Goal: Task Accomplishment & Management: Manage account settings

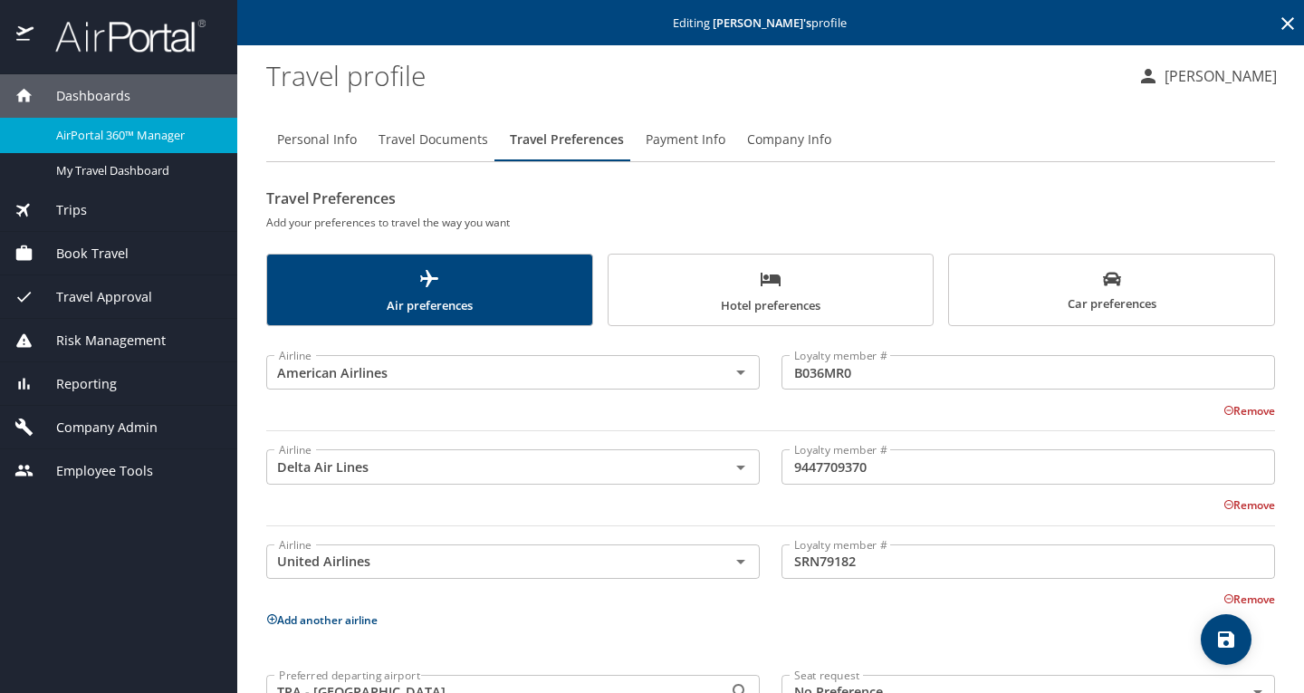
scroll to position [115, 0]
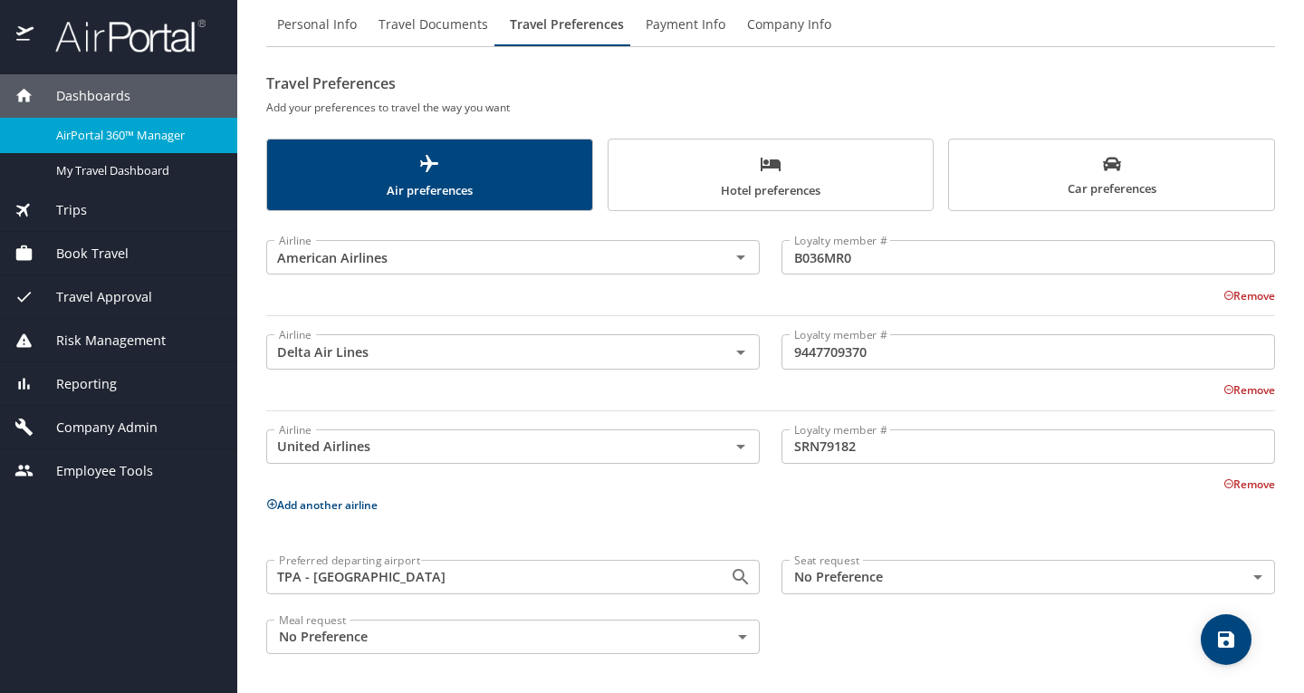
click at [91, 255] on span "Book Travel" at bounding box center [81, 254] width 95 height 20
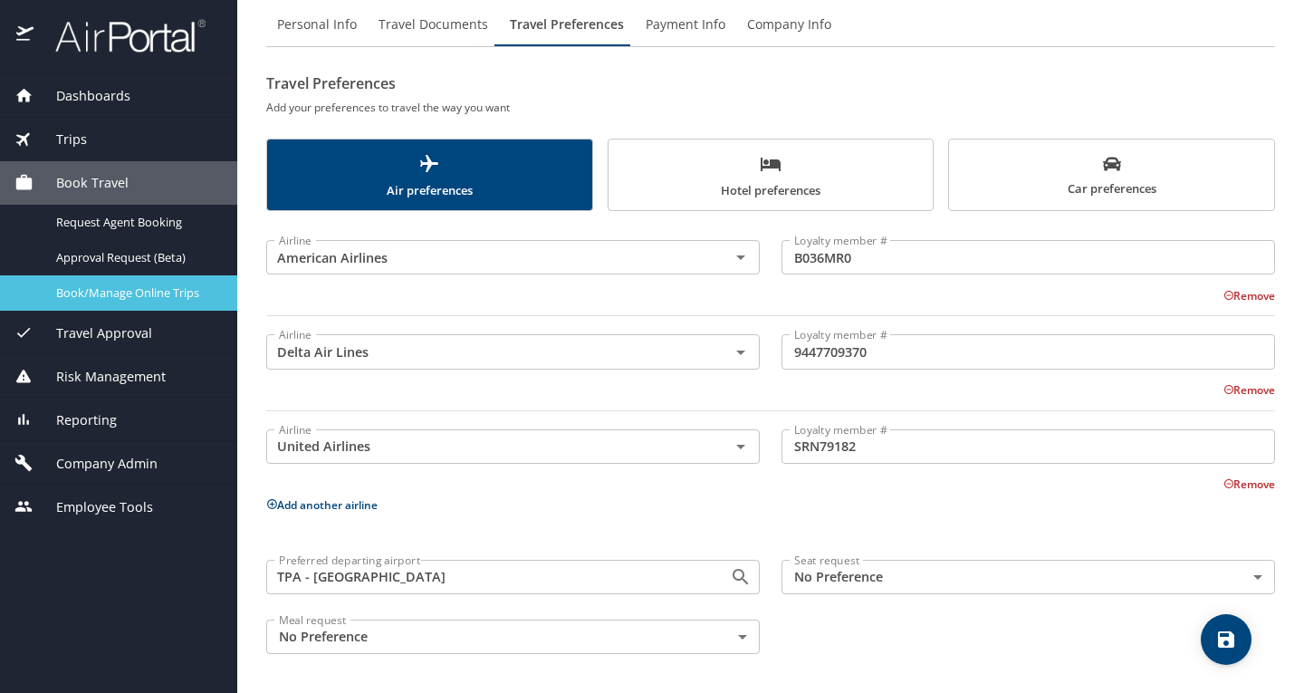
click at [117, 294] on span "Book/Manage Online Trips" at bounding box center [135, 292] width 159 height 17
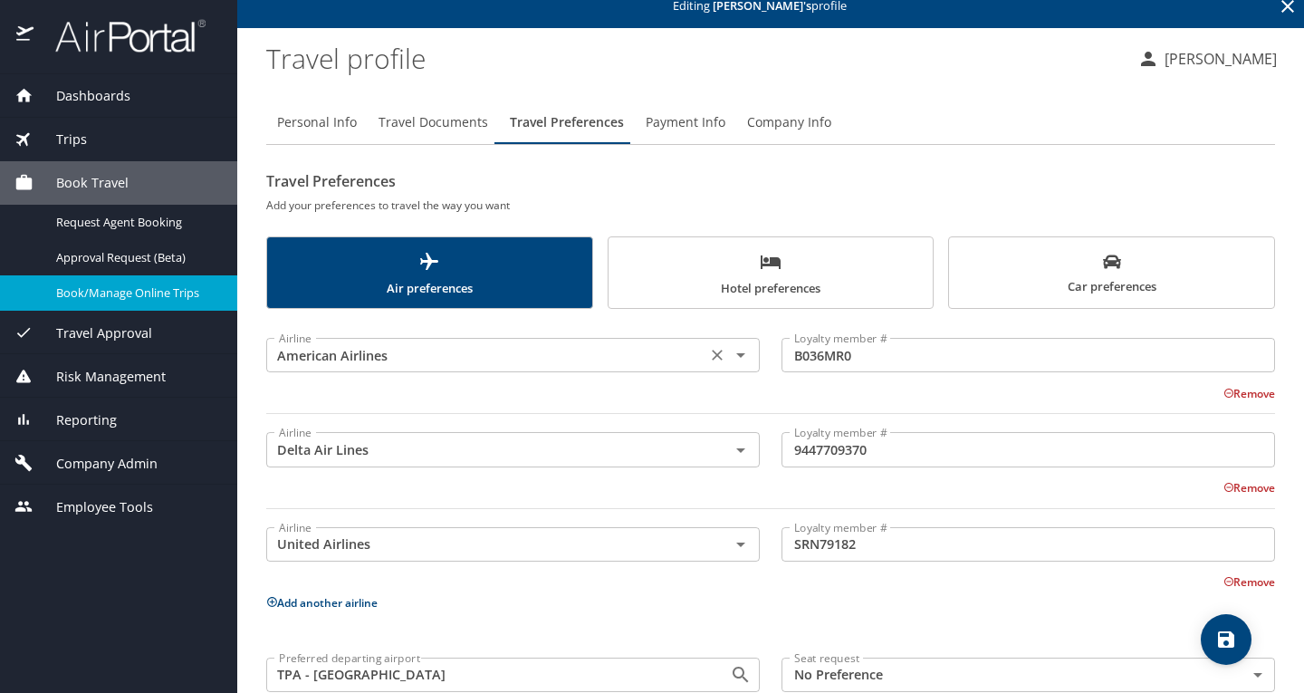
scroll to position [0, 0]
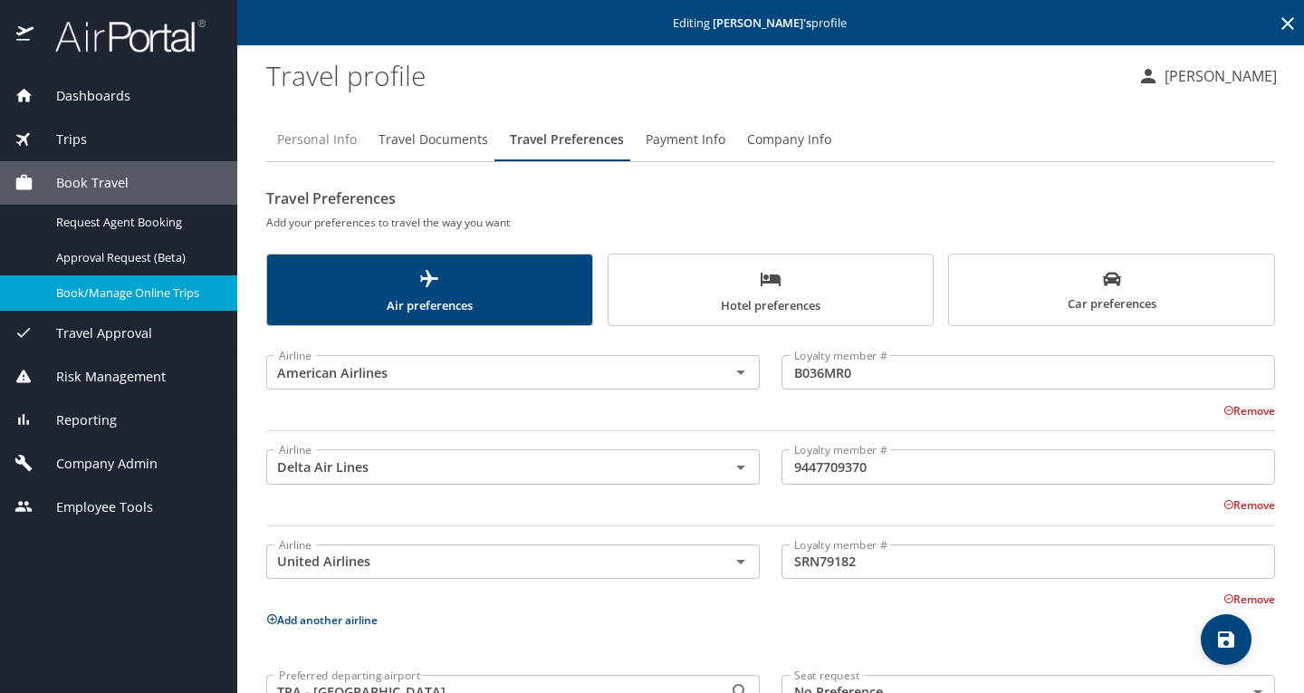
click at [330, 140] on span "Personal Info" at bounding box center [317, 140] width 80 height 23
select select "US"
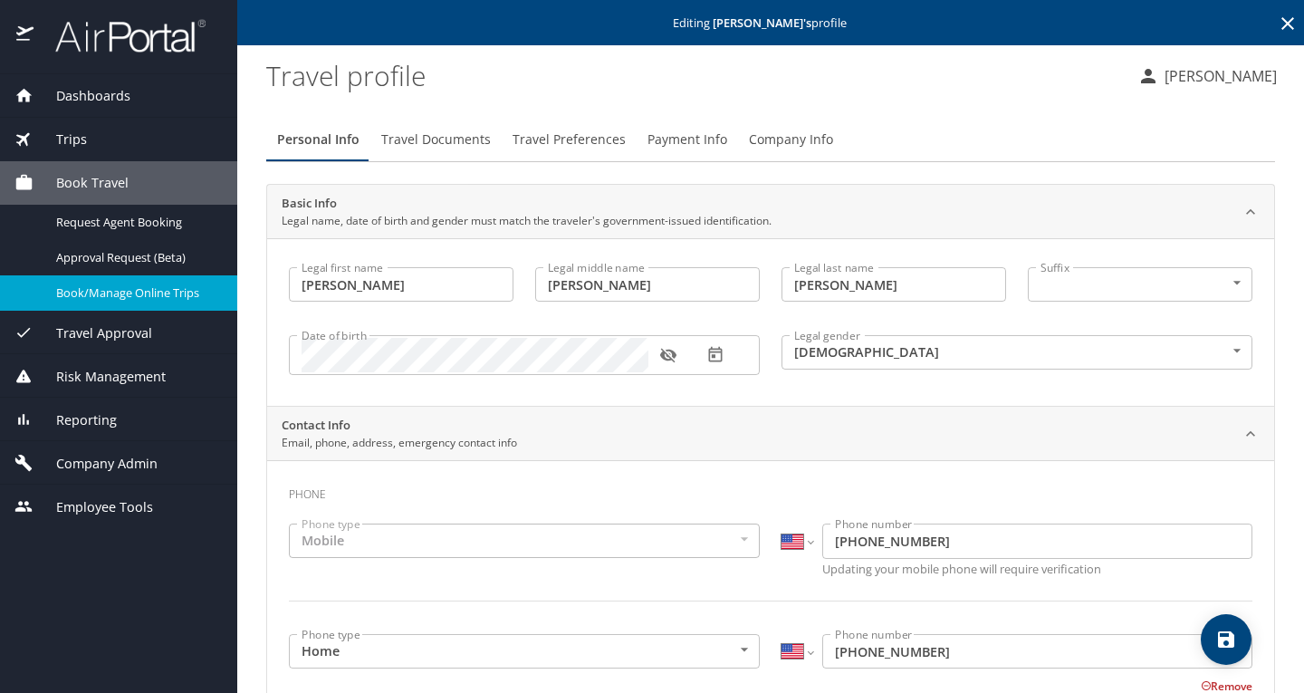
click at [101, 465] on span "Company Admin" at bounding box center [96, 464] width 124 height 20
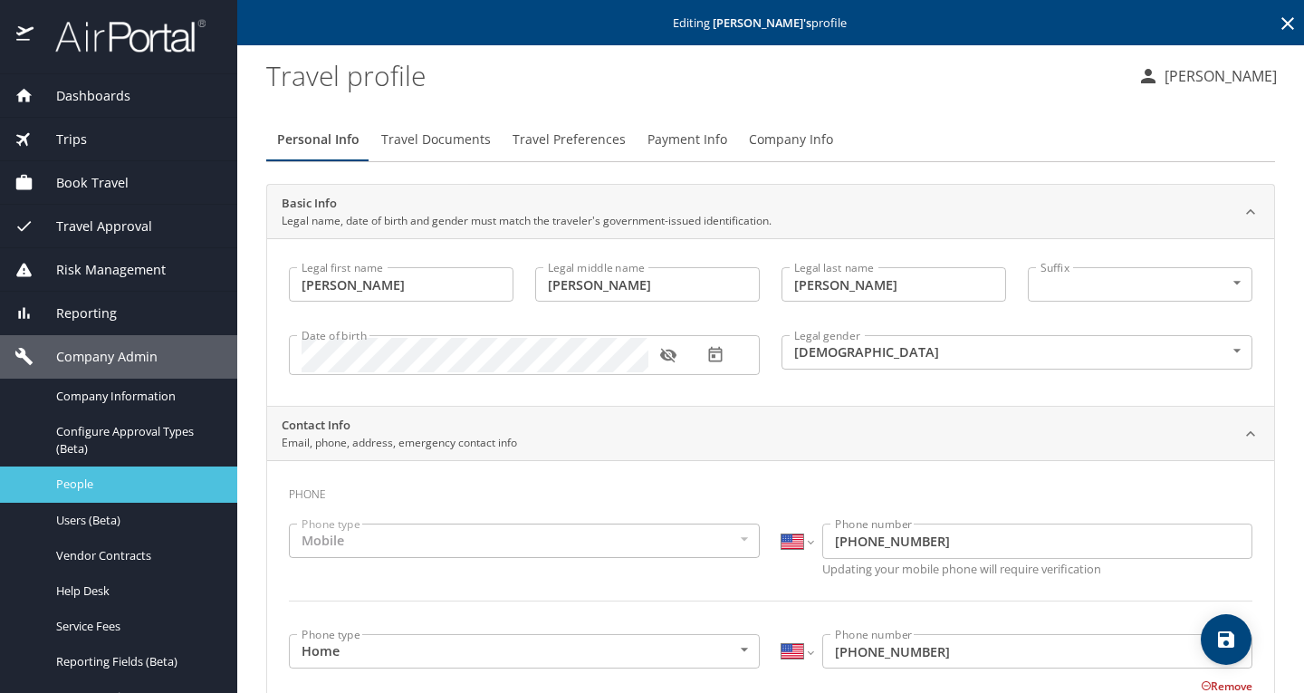
click at [91, 478] on span "People" at bounding box center [135, 484] width 159 height 17
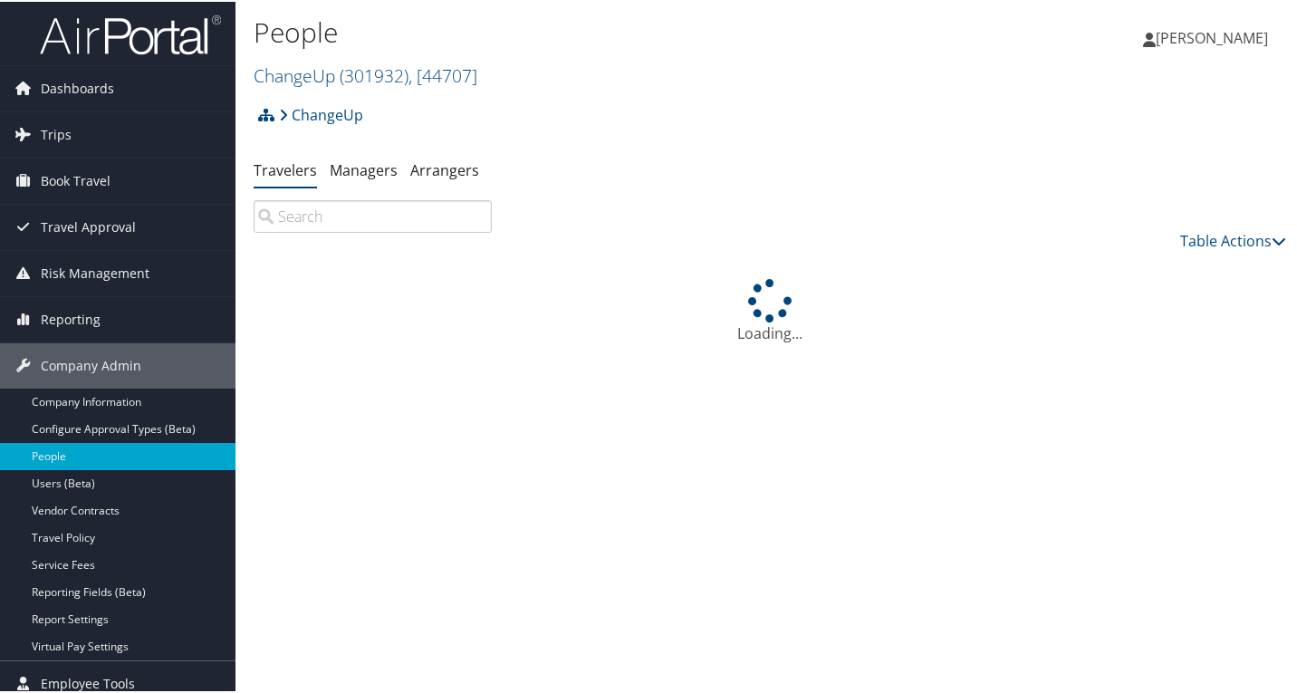
click at [382, 218] on input "search" at bounding box center [373, 214] width 238 height 33
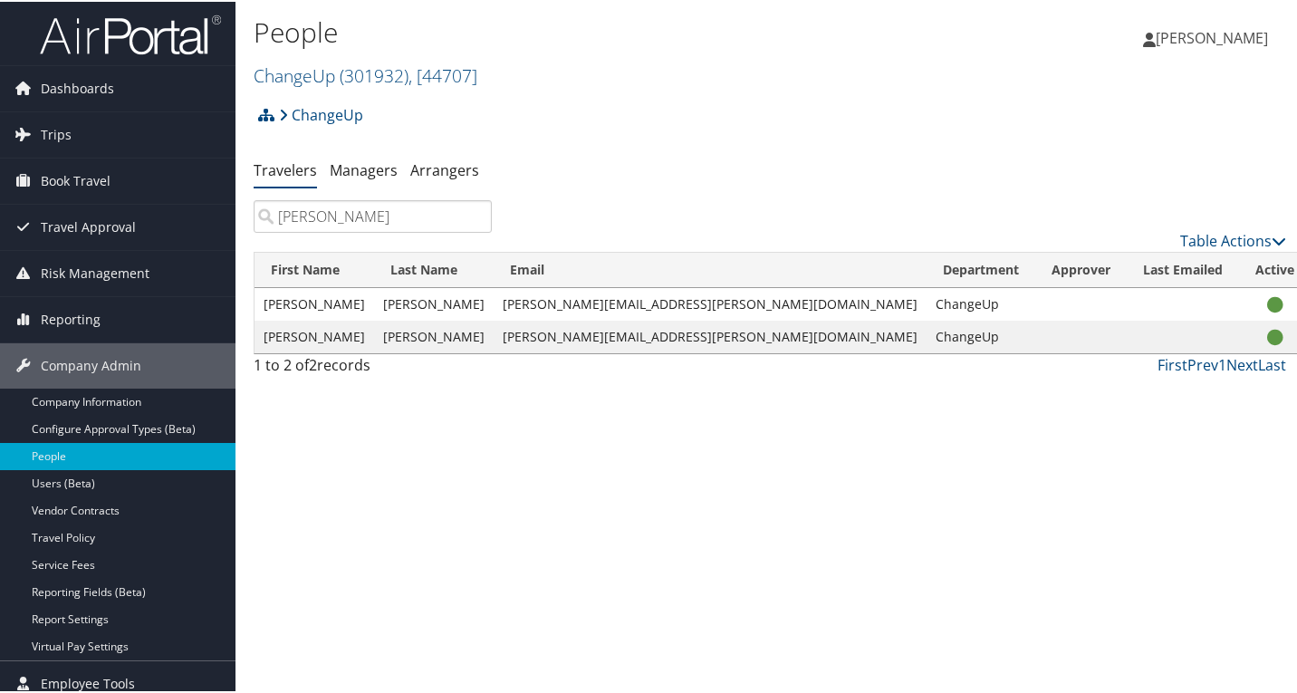
type input "amanda"
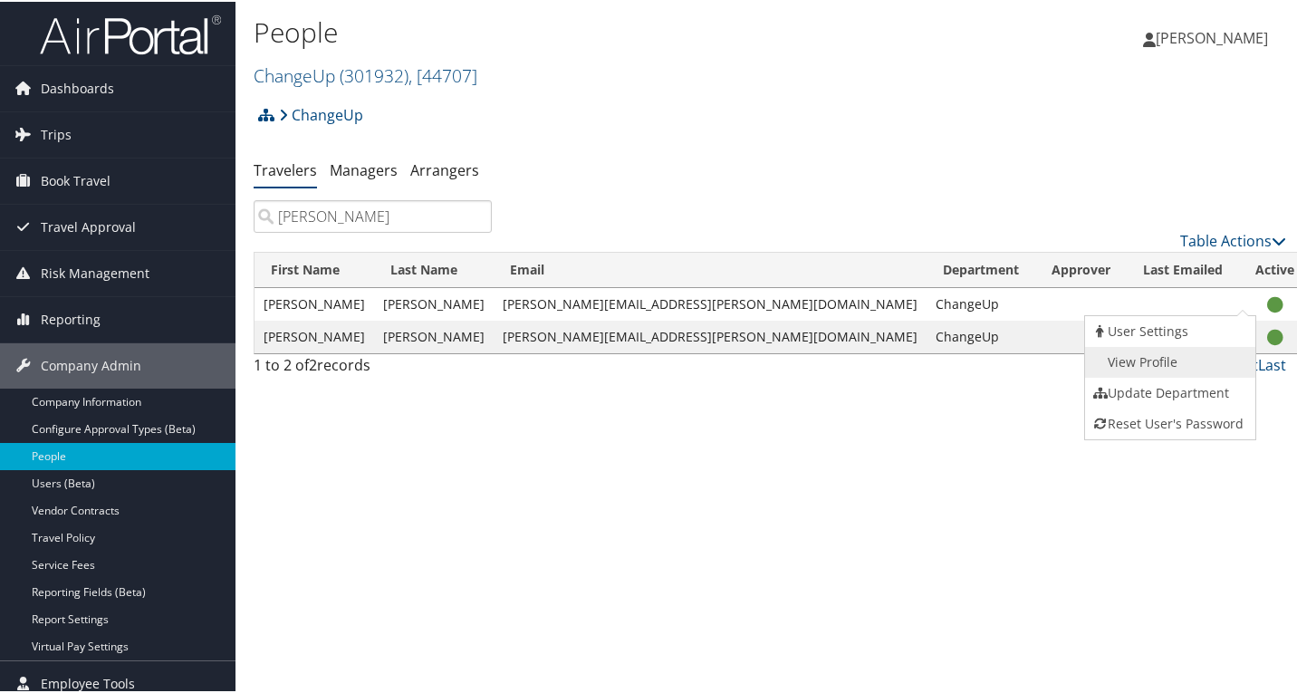
click at [1179, 360] on link "View Profile" at bounding box center [1168, 360] width 167 height 31
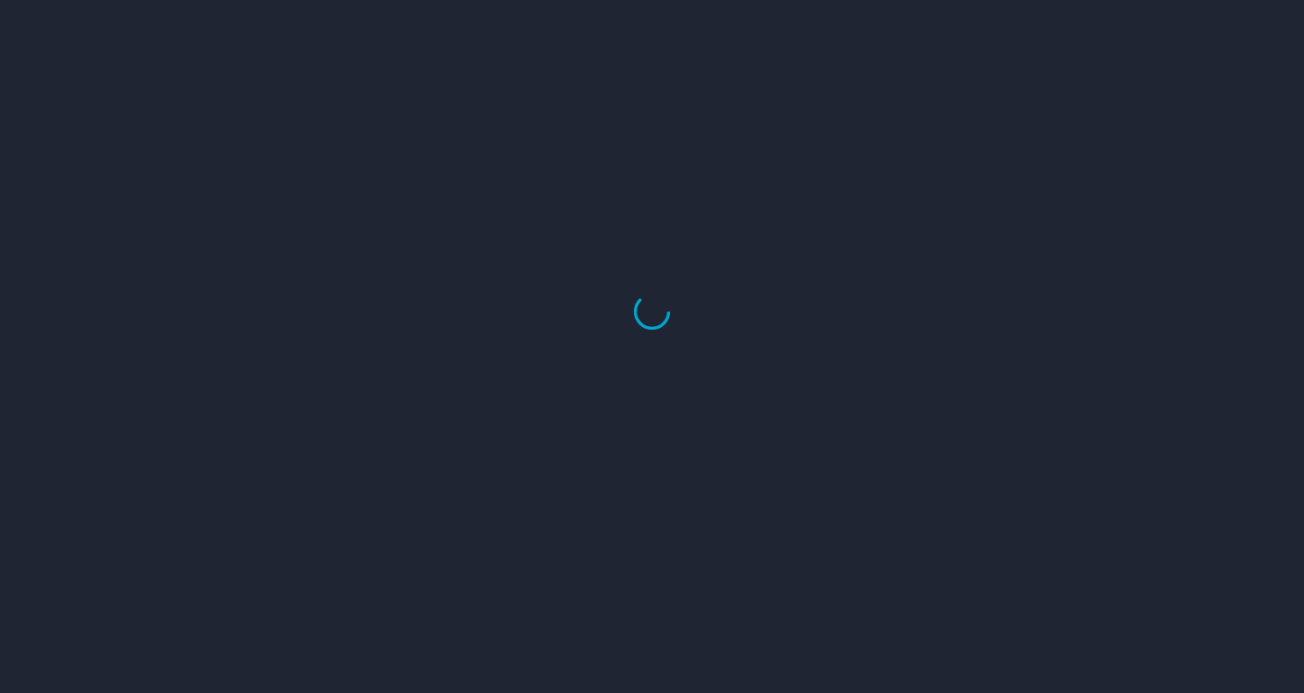
select select "US"
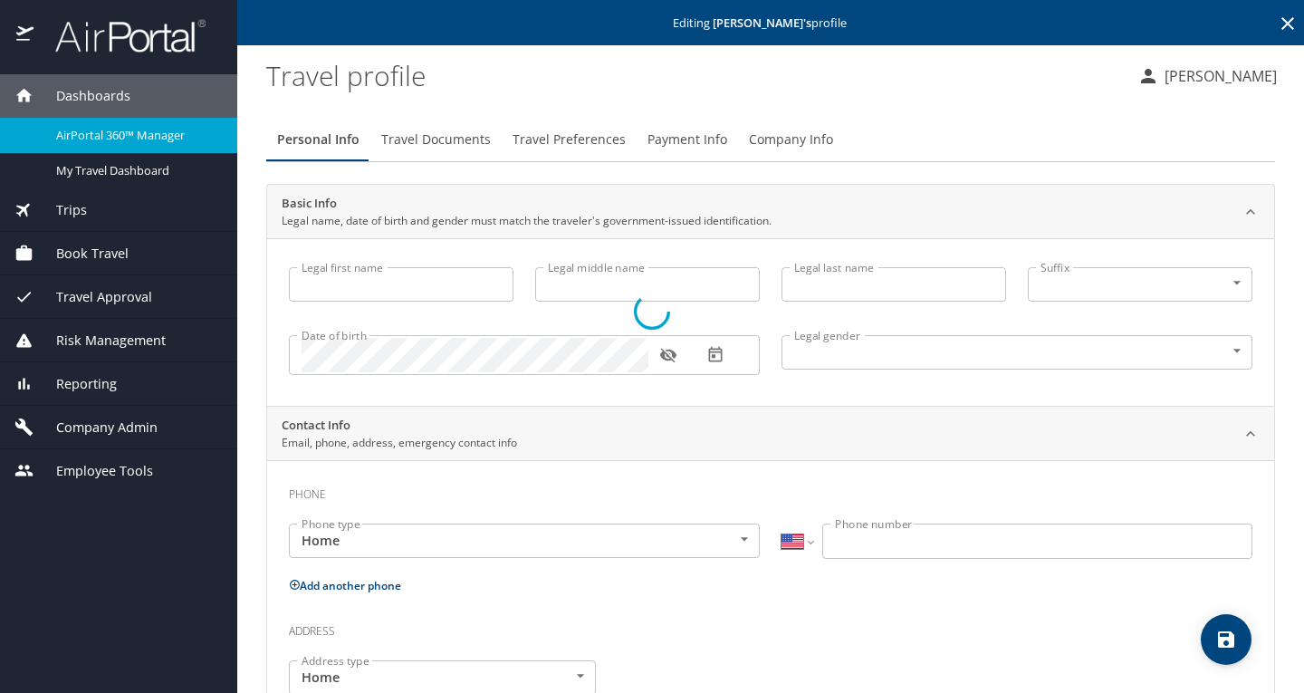
type input "Amanda"
type input "Lydia"
type input "Lorch"
type input "[DEMOGRAPHIC_DATA]"
select select "US"
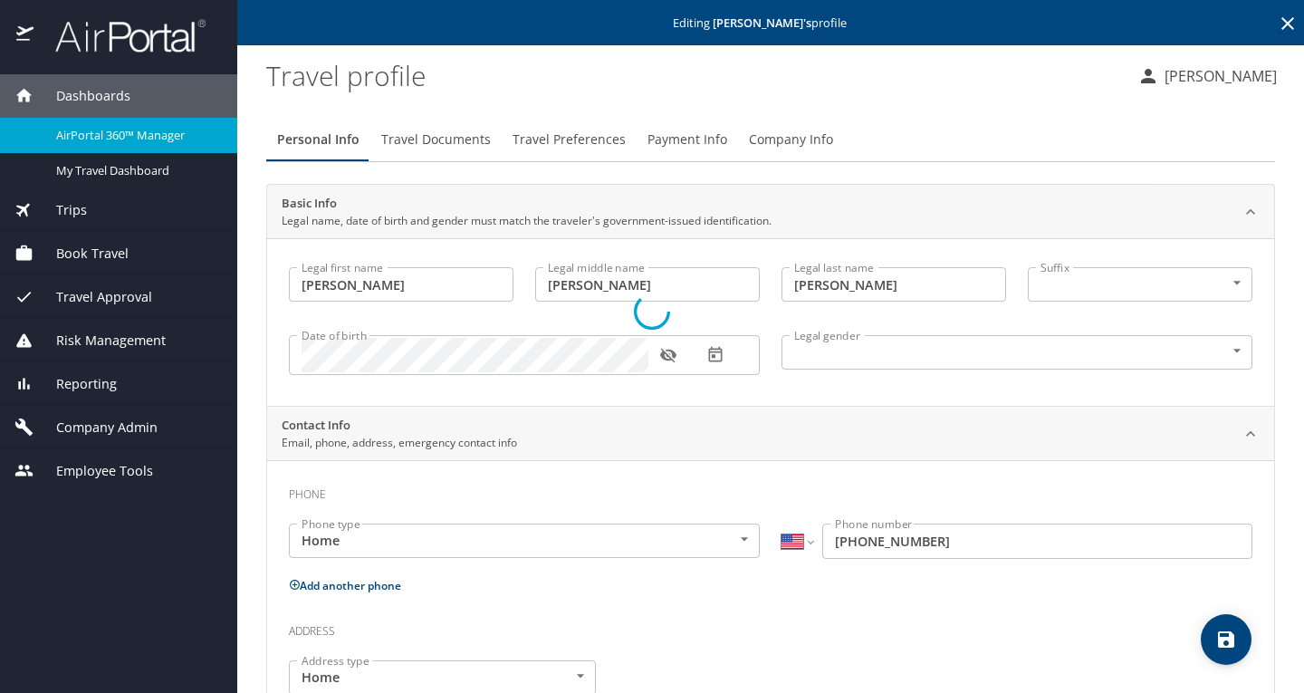
select select "US"
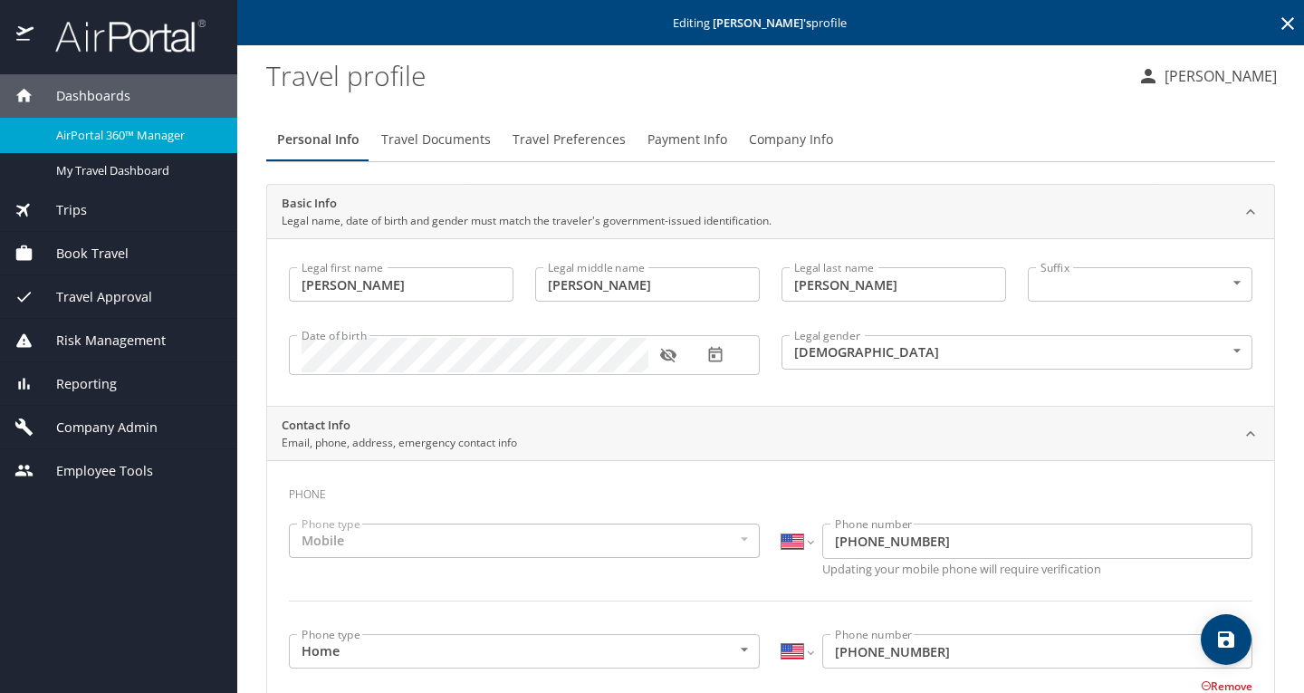
click at [558, 151] on button "Travel Preferences" at bounding box center [569, 139] width 135 height 43
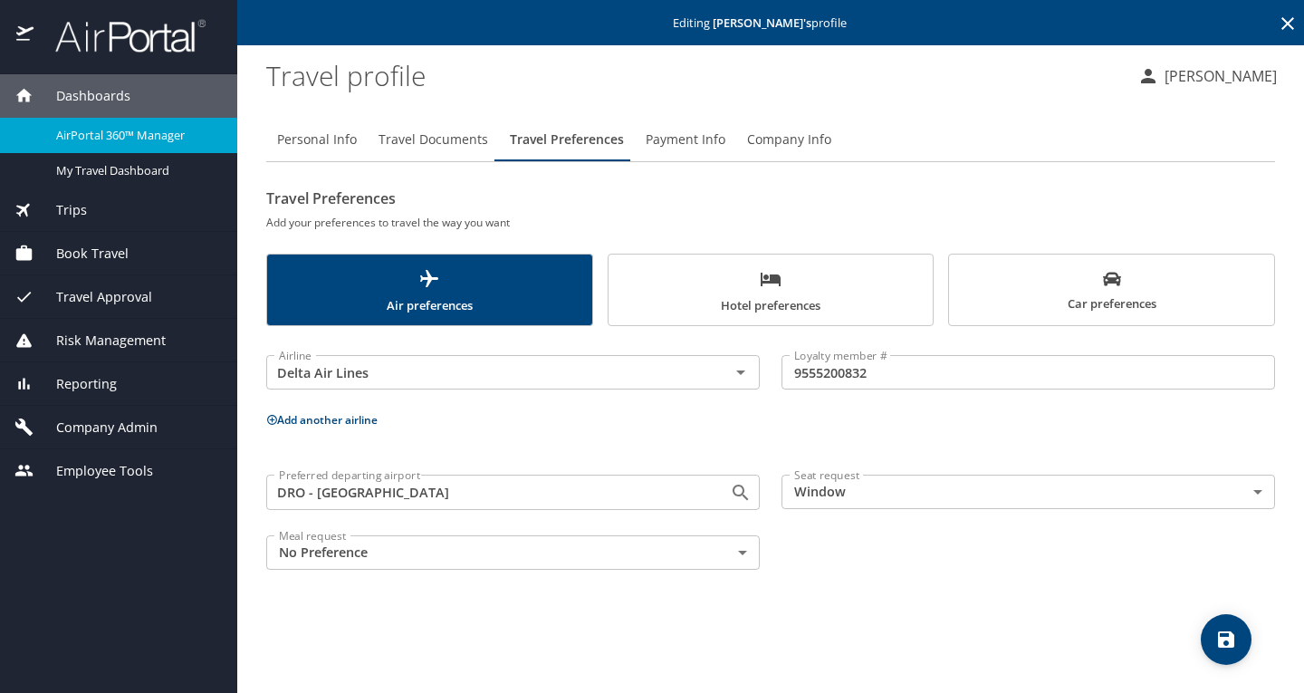
click at [326, 127] on button "Personal Info" at bounding box center [316, 139] width 101 height 43
select select "US"
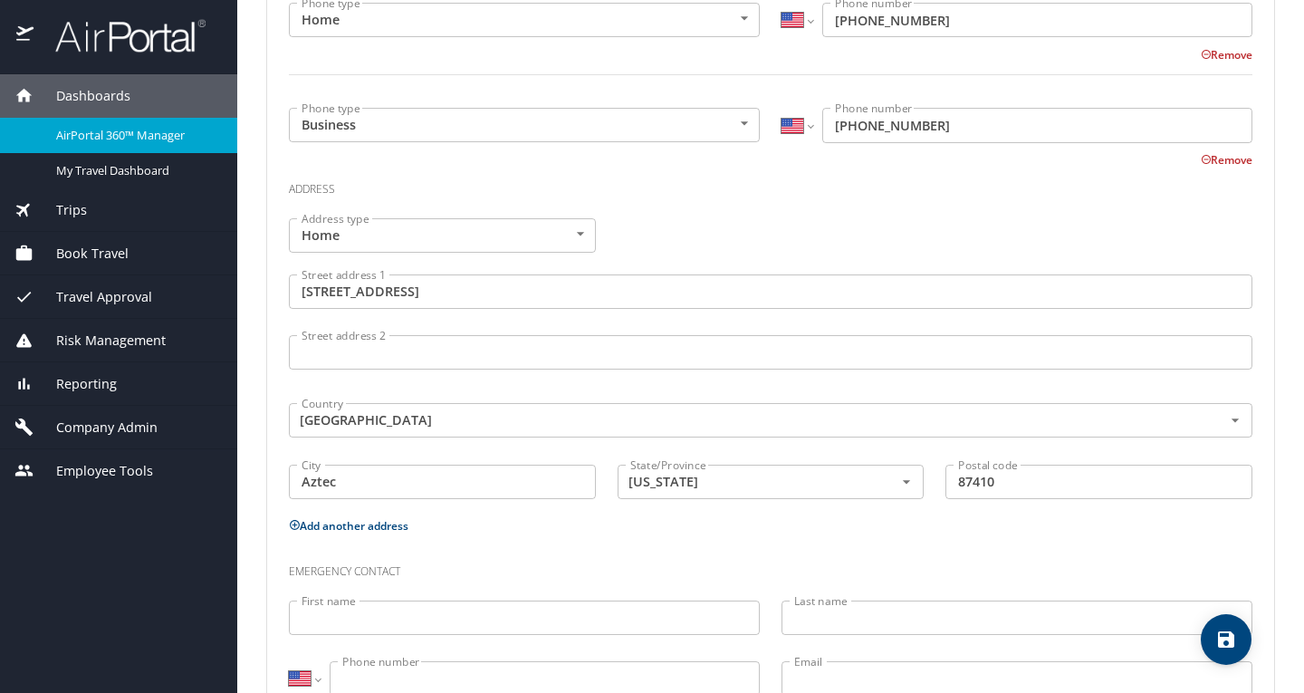
scroll to position [634, 0]
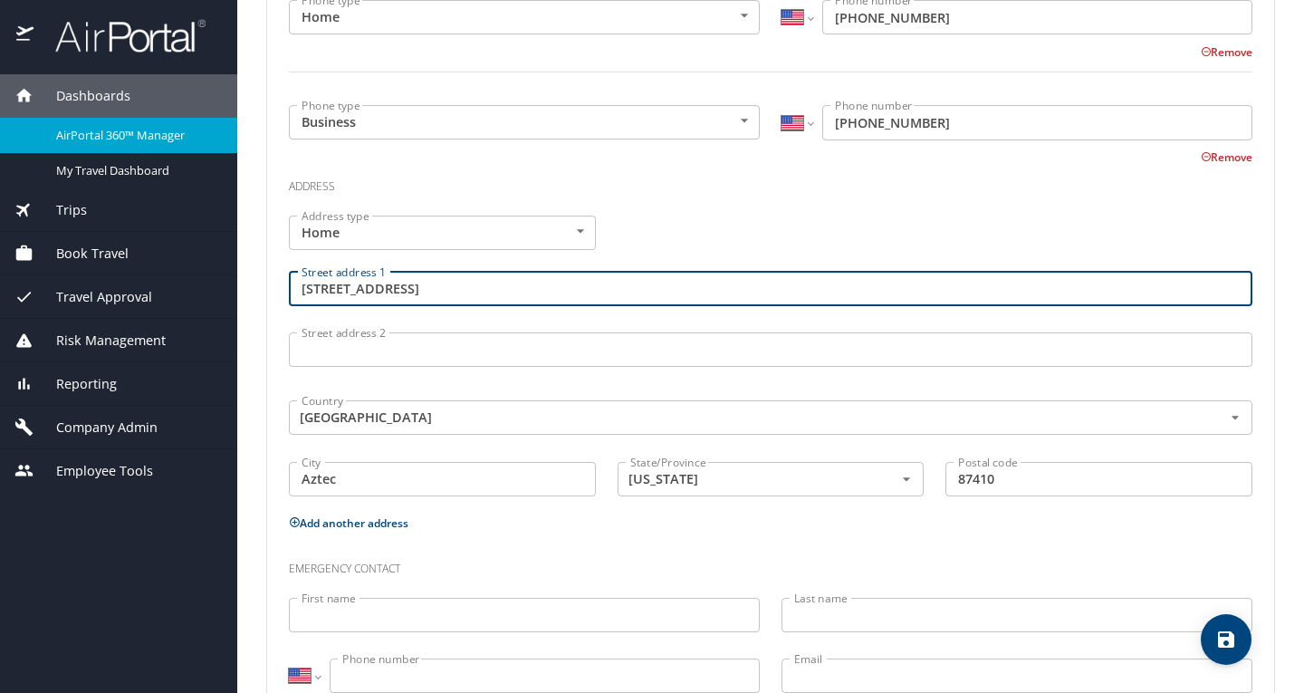
drag, startPoint x: 417, startPoint y: 290, endPoint x: 279, endPoint y: 284, distance: 137.8
click at [279, 284] on div "Street address 1 62 Road 2620 #62B Street address 1" at bounding box center [771, 291] width 986 height 61
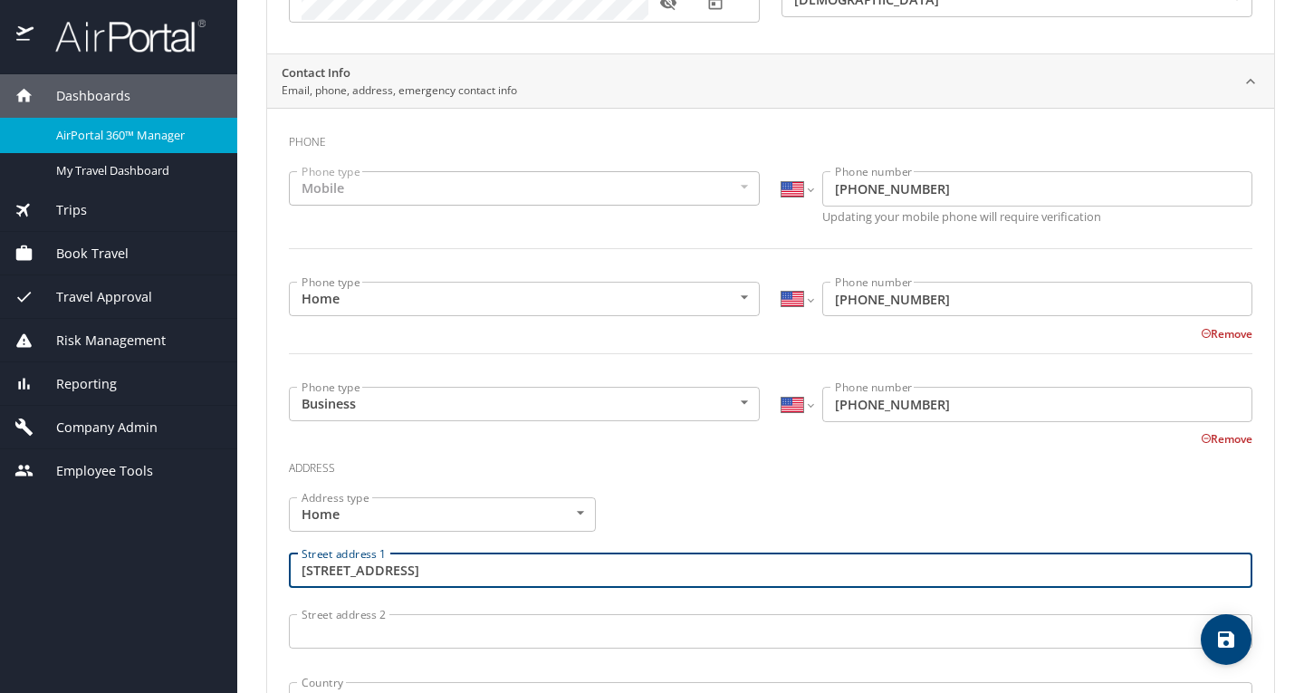
scroll to position [453, 0]
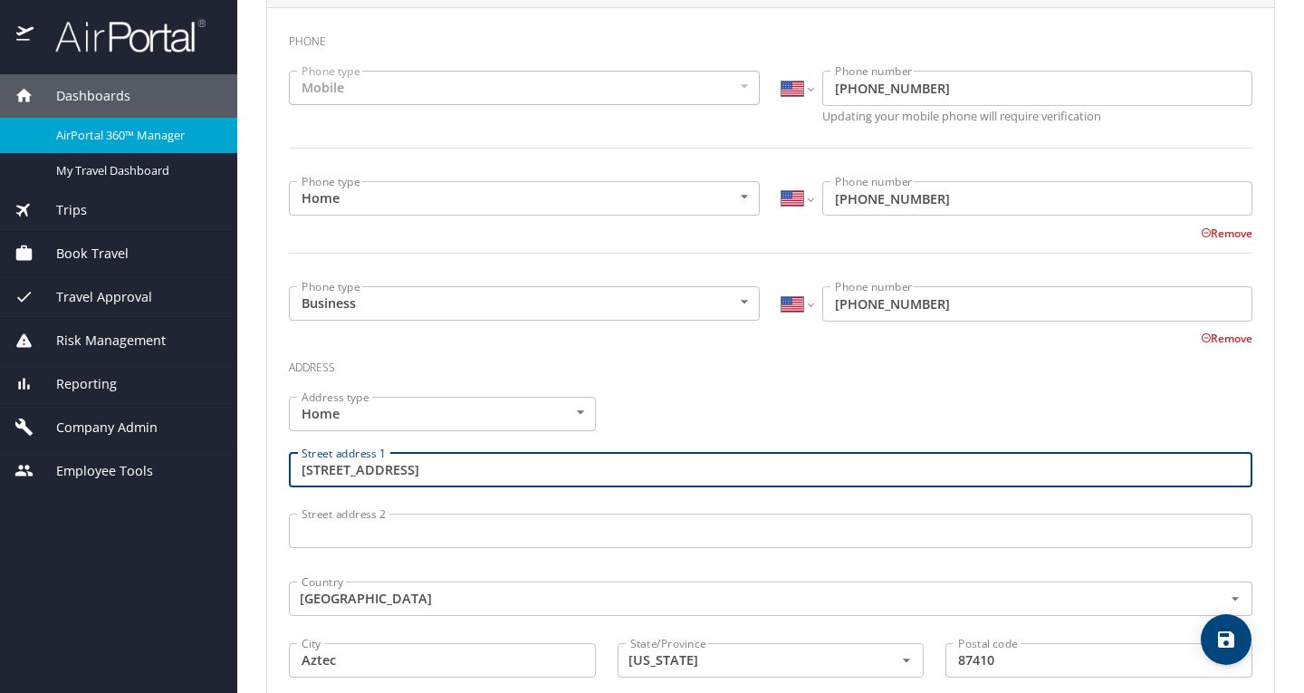
click at [736, 380] on div "Address" at bounding box center [771, 372] width 964 height 49
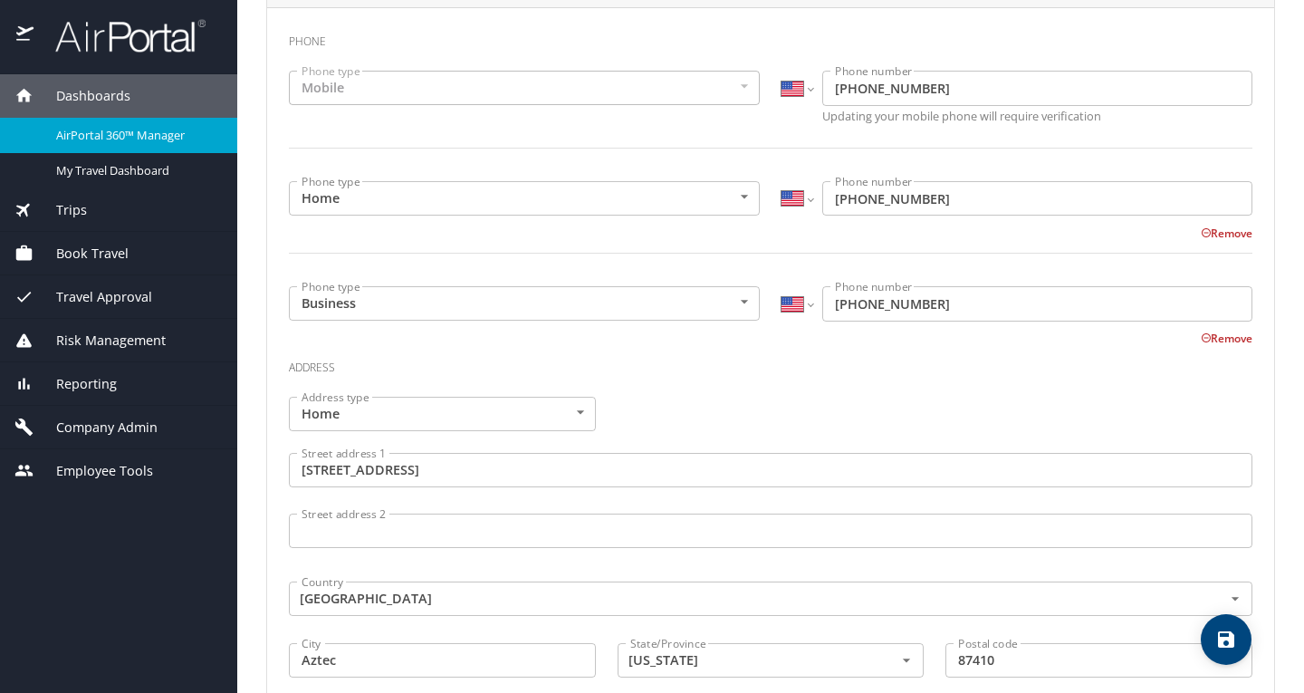
scroll to position [693, 0]
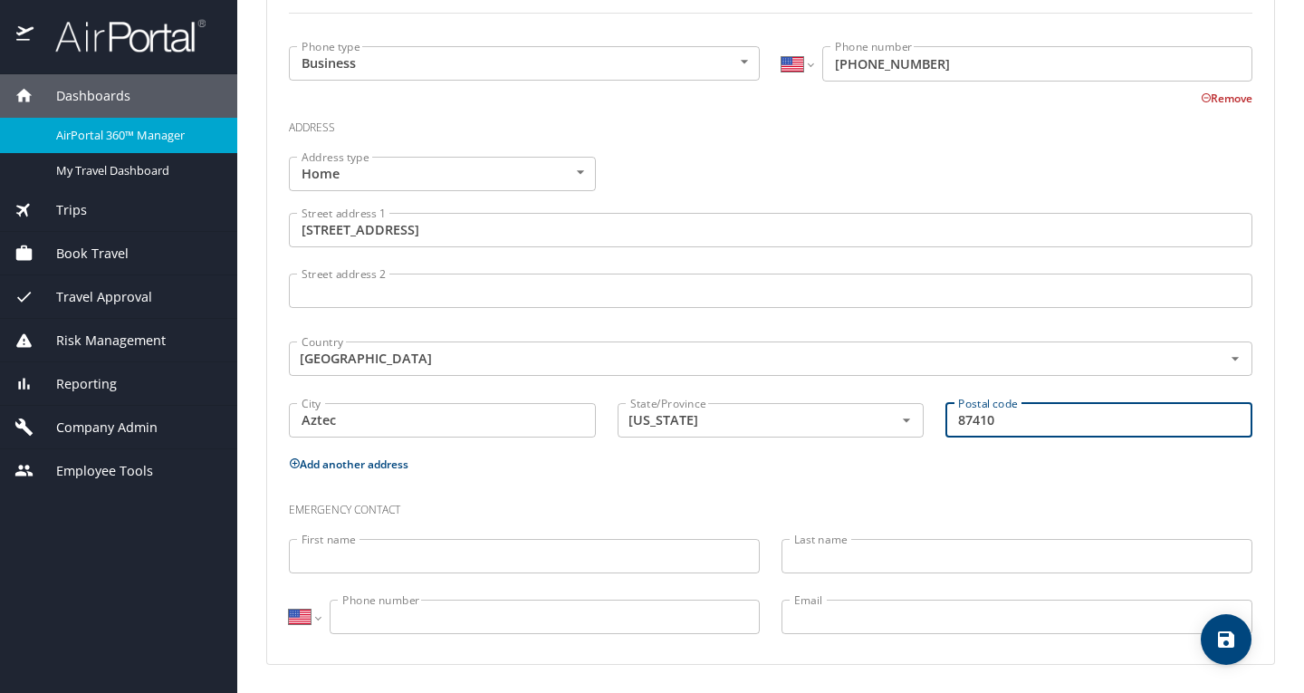
drag, startPoint x: 1035, startPoint y: 419, endPoint x: 948, endPoint y: 423, distance: 86.1
click at [948, 423] on input "87410" at bounding box center [1099, 420] width 307 height 34
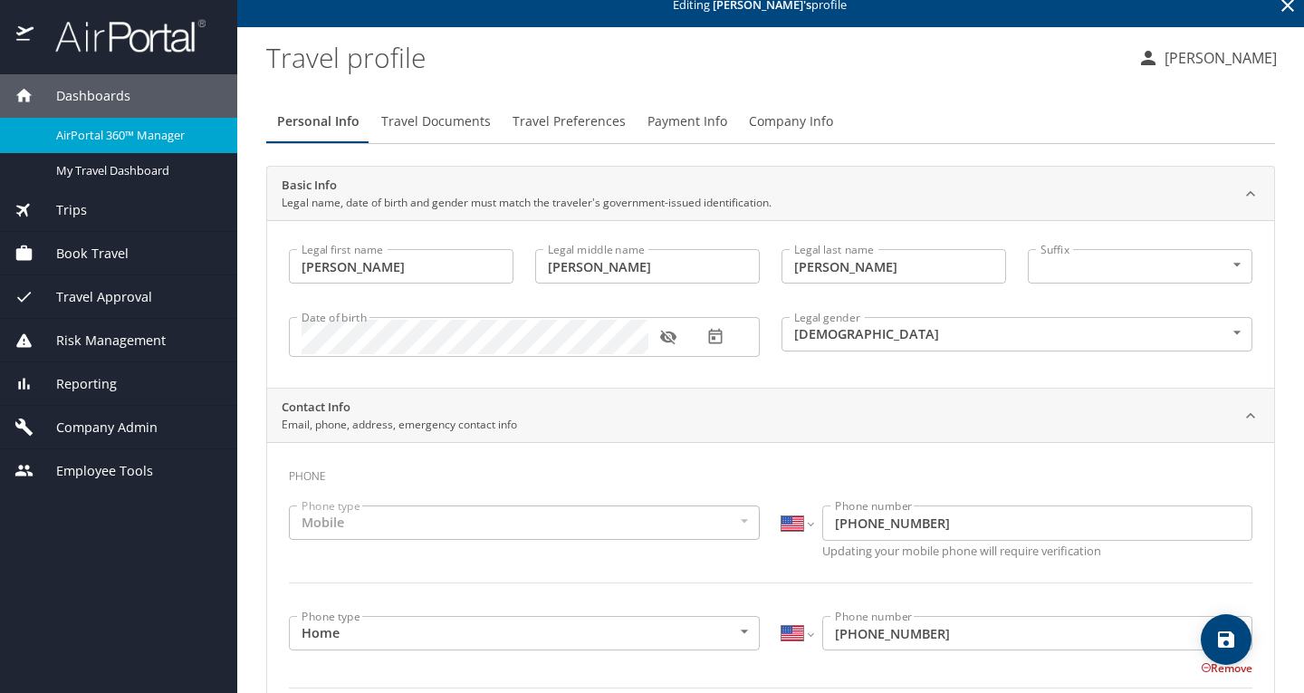
scroll to position [0, 0]
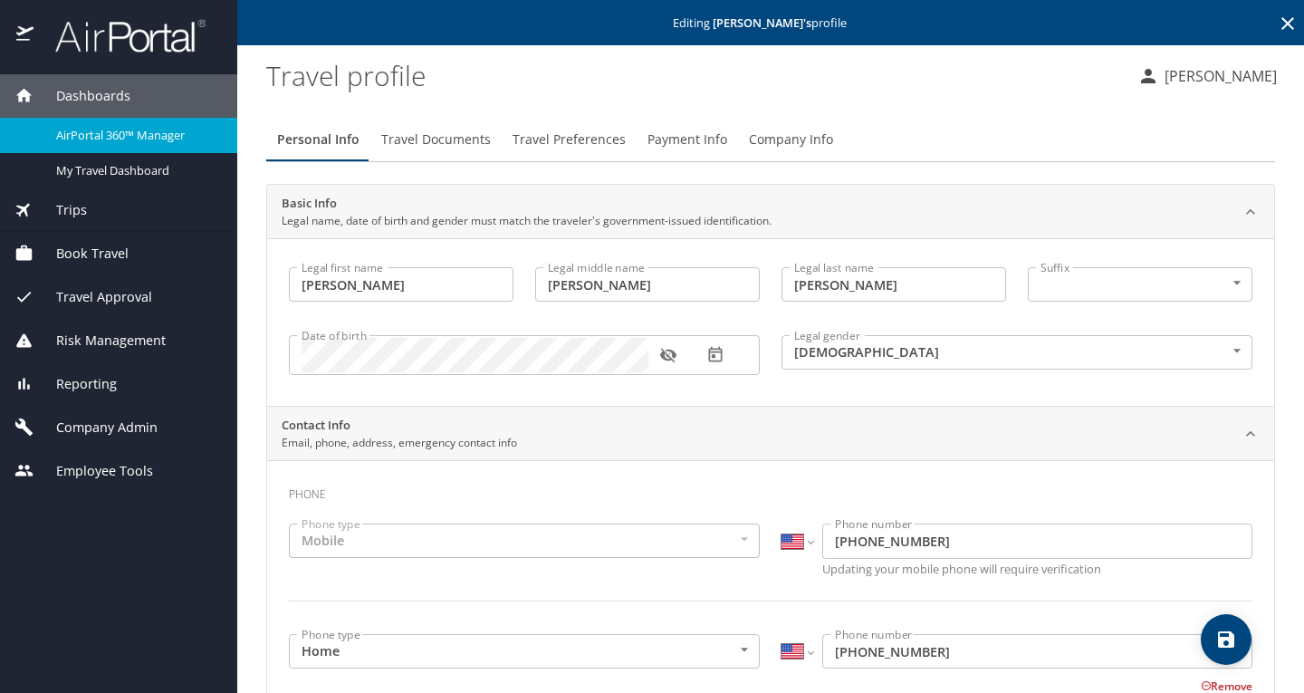
click at [529, 137] on span "Travel Preferences" at bounding box center [569, 140] width 113 height 23
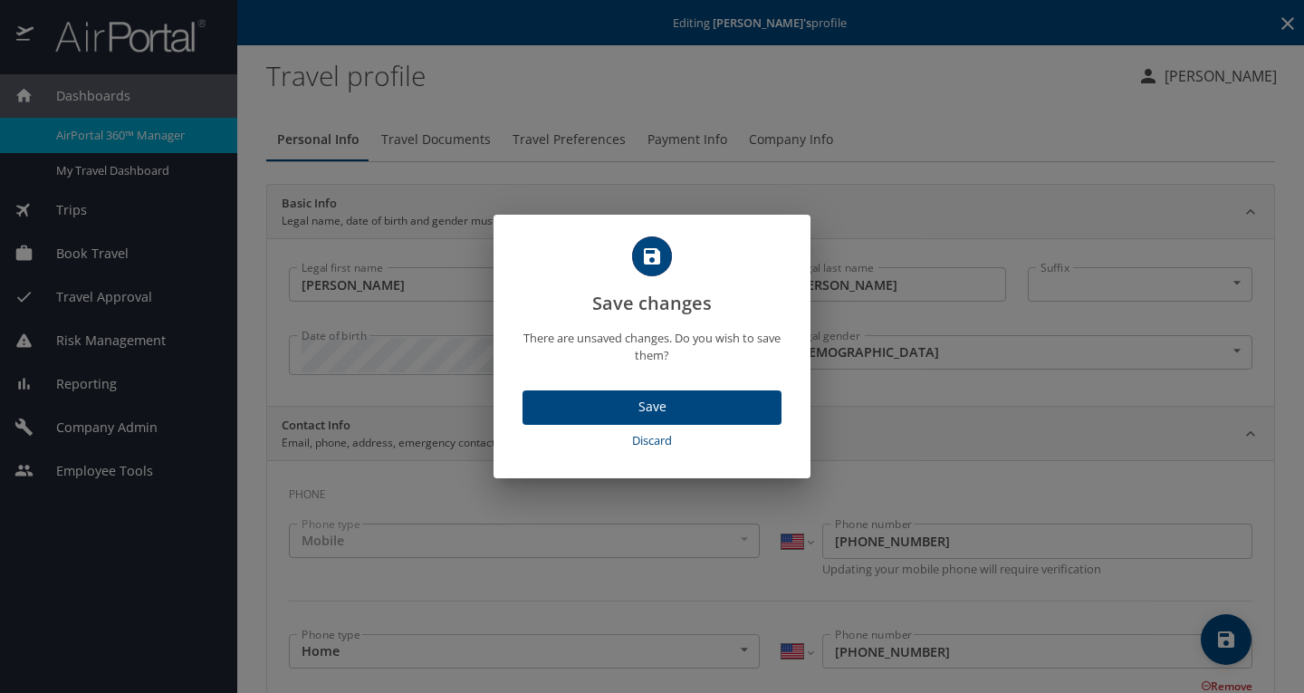
click at [647, 447] on span "Discard" at bounding box center [652, 440] width 245 height 21
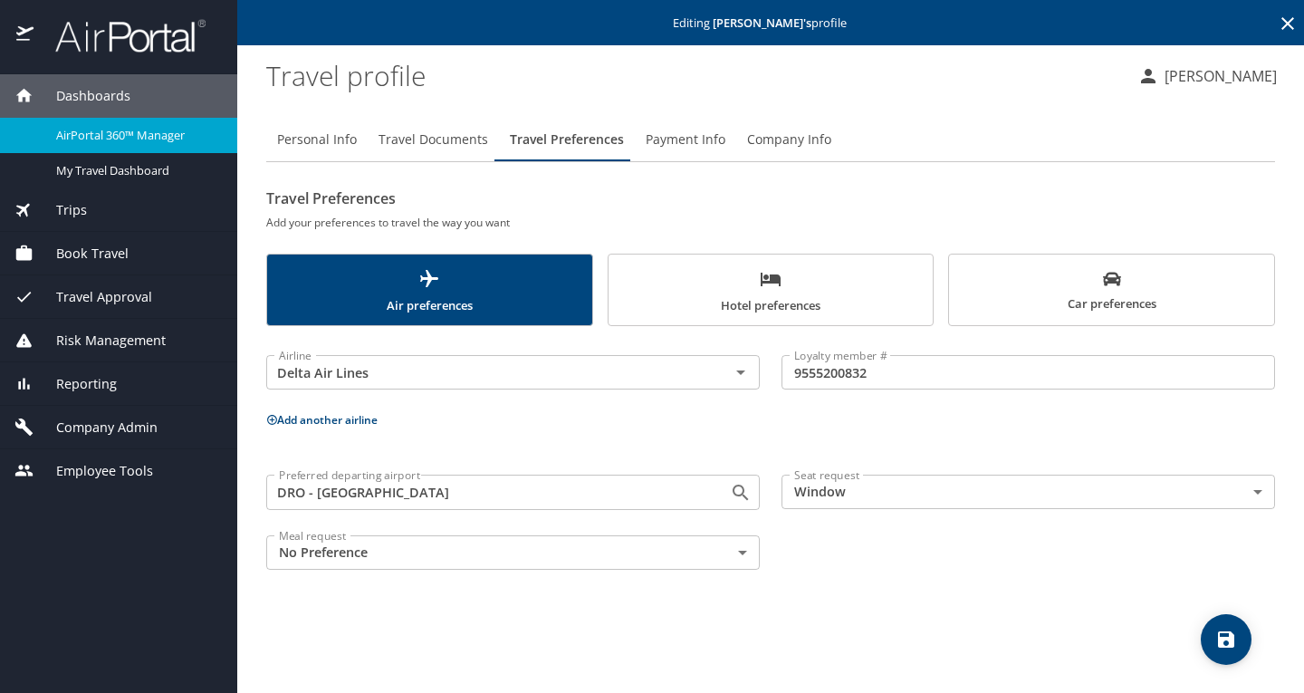
click at [791, 287] on span "Hotel preferences" at bounding box center [771, 292] width 303 height 48
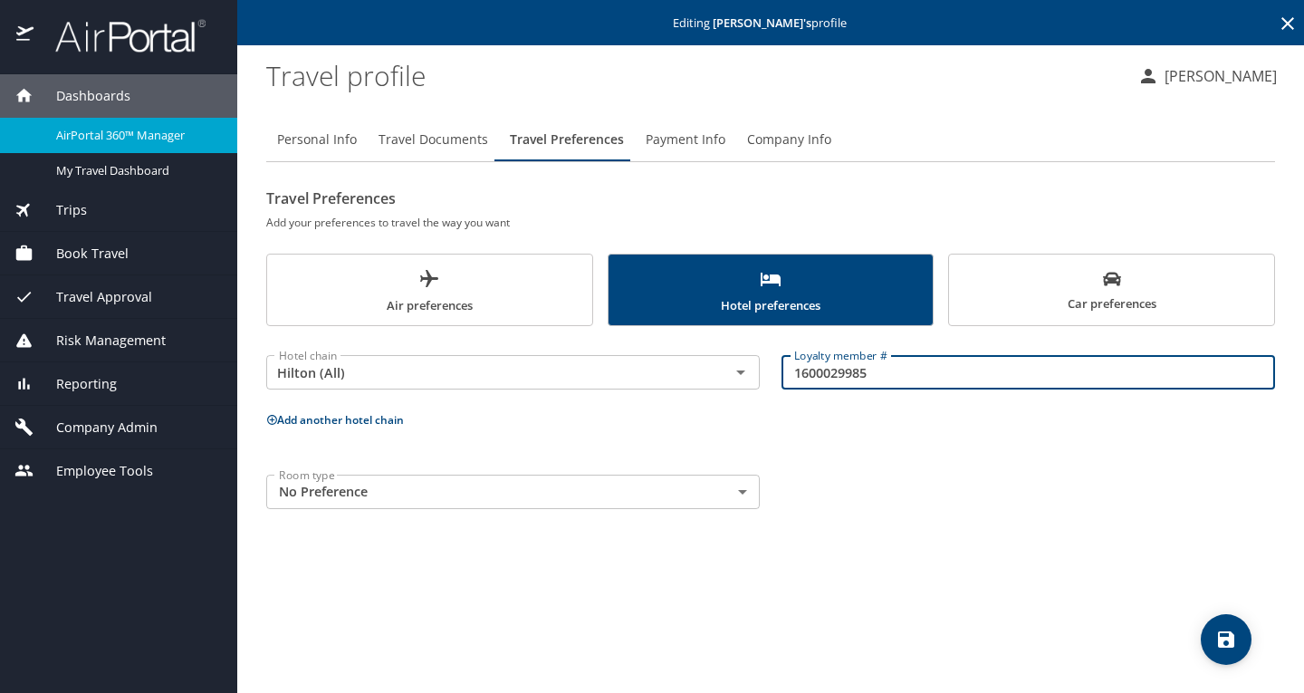
drag, startPoint x: 882, startPoint y: 371, endPoint x: 772, endPoint y: 370, distance: 110.5
click at [774, 370] on div "Loyalty member # 1600029985 Loyalty member #" at bounding box center [1028, 373] width 515 height 72
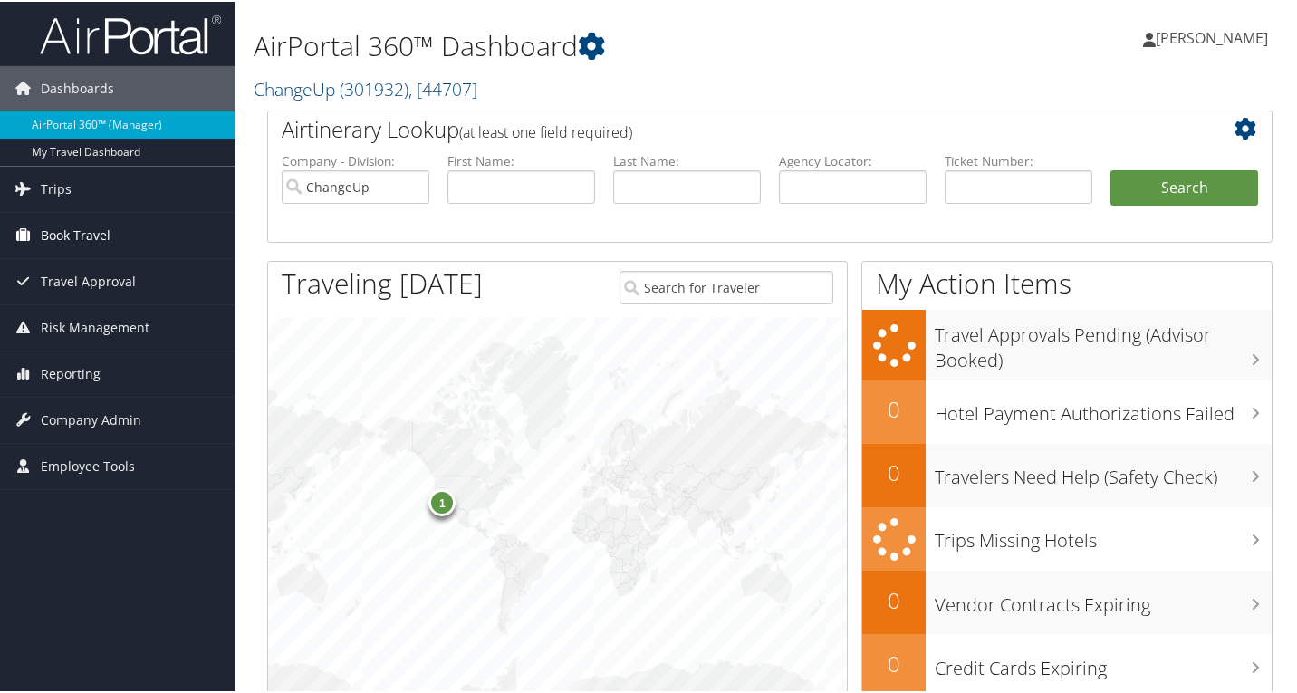
click at [88, 237] on span "Book Travel" at bounding box center [76, 233] width 70 height 45
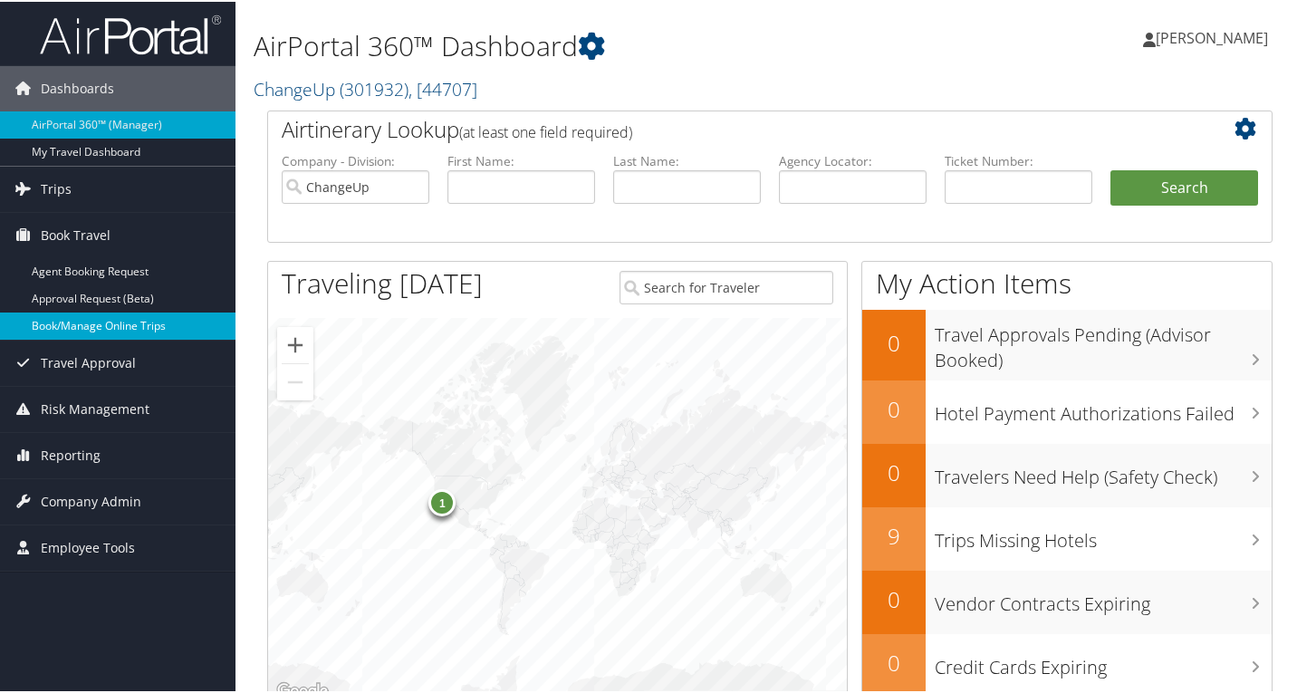
click at [96, 324] on link "Book/Manage Online Trips" at bounding box center [118, 324] width 236 height 27
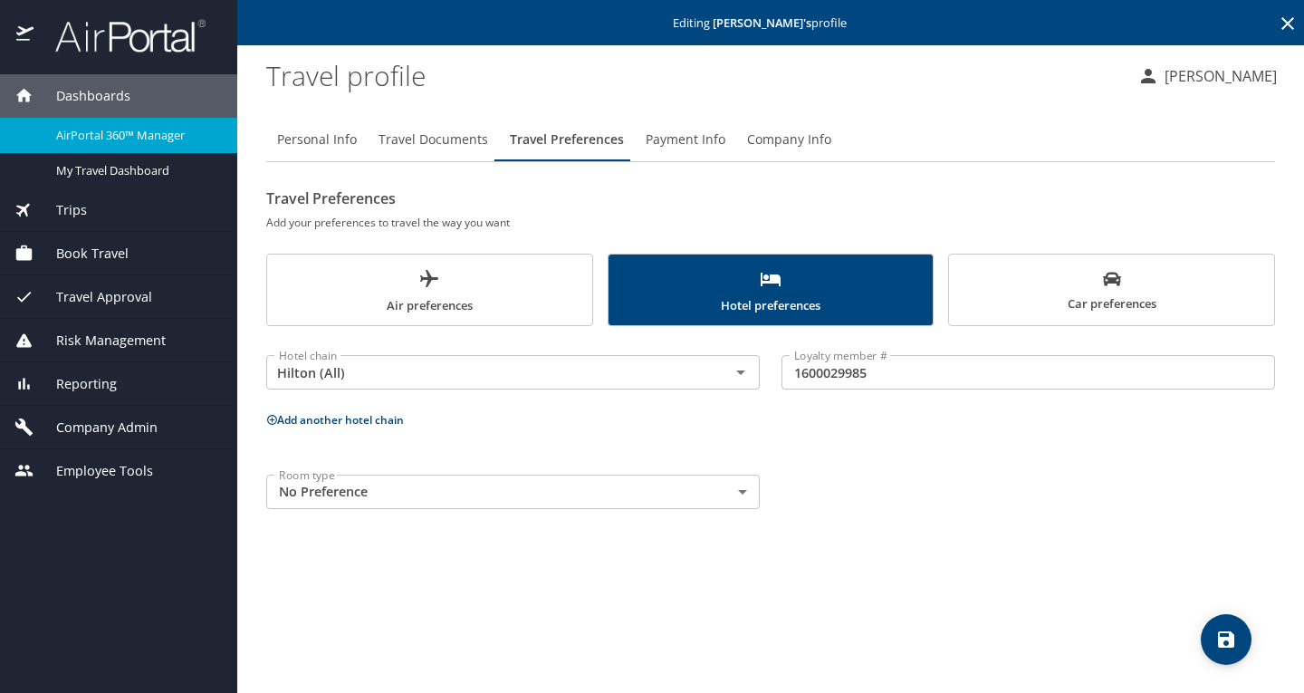
click at [88, 437] on span "Company Admin" at bounding box center [96, 428] width 124 height 20
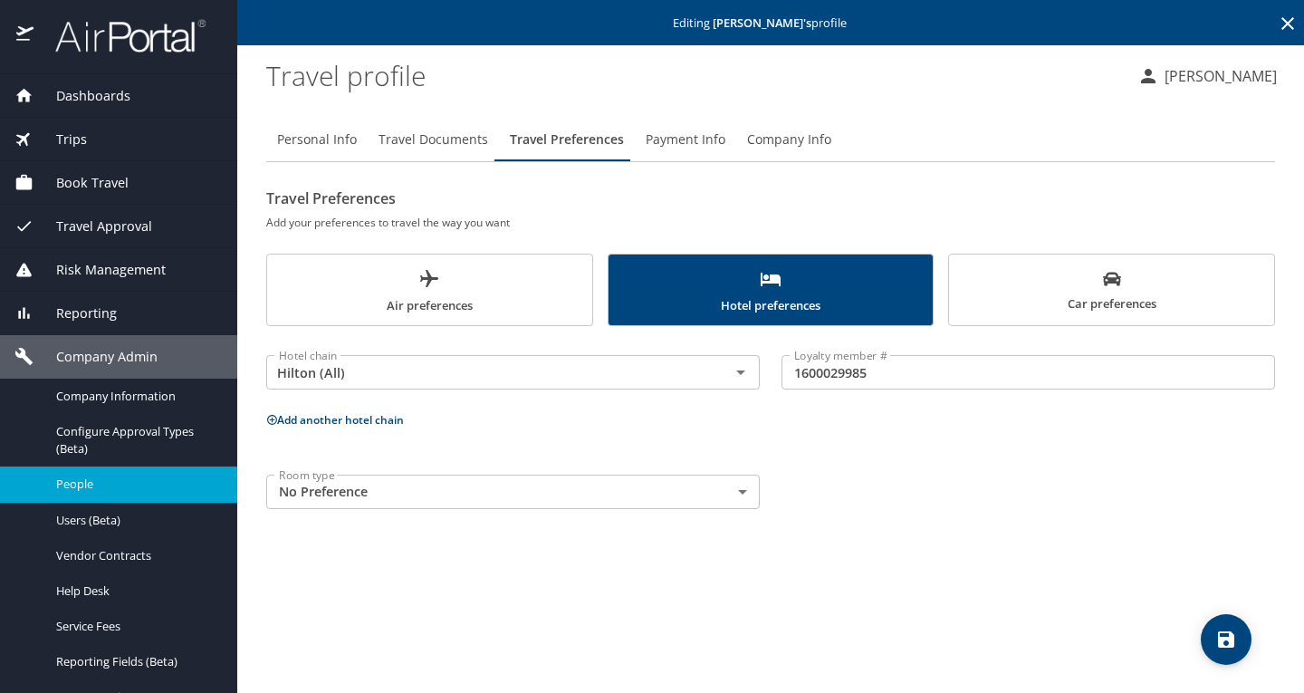
click at [101, 490] on span "People" at bounding box center [135, 484] width 159 height 17
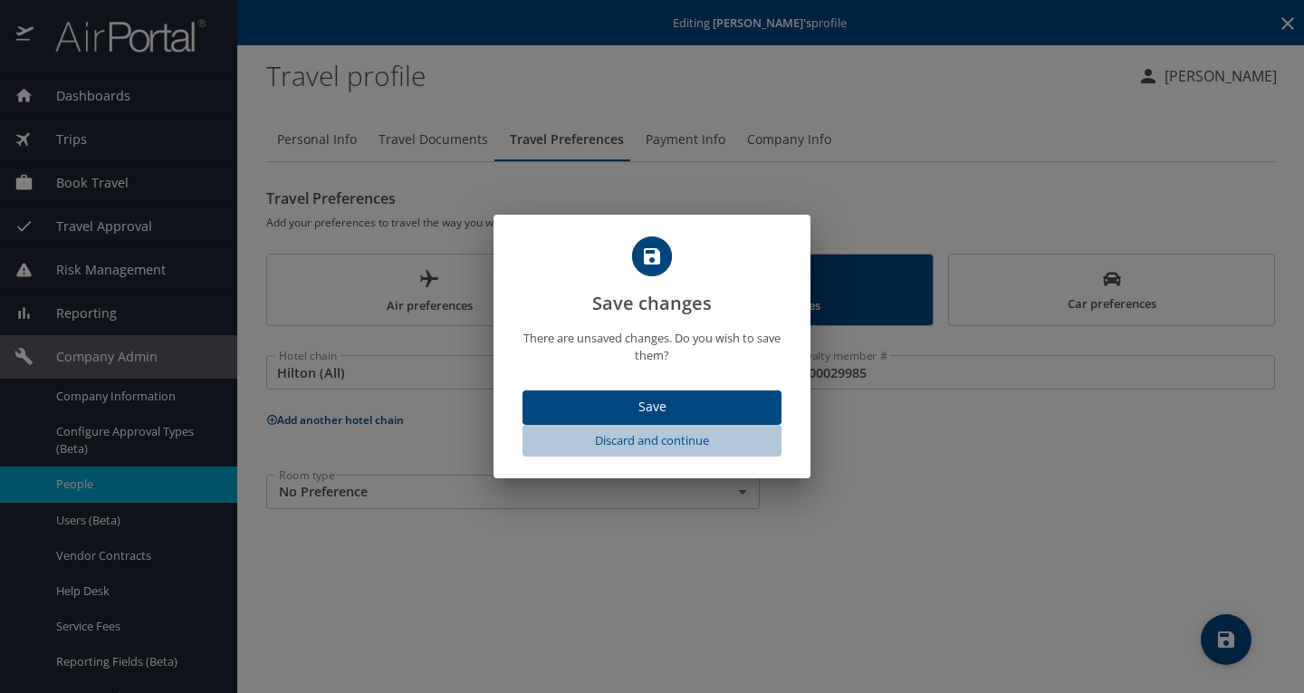
click at [654, 439] on span "Discard and continue" at bounding box center [652, 440] width 245 height 21
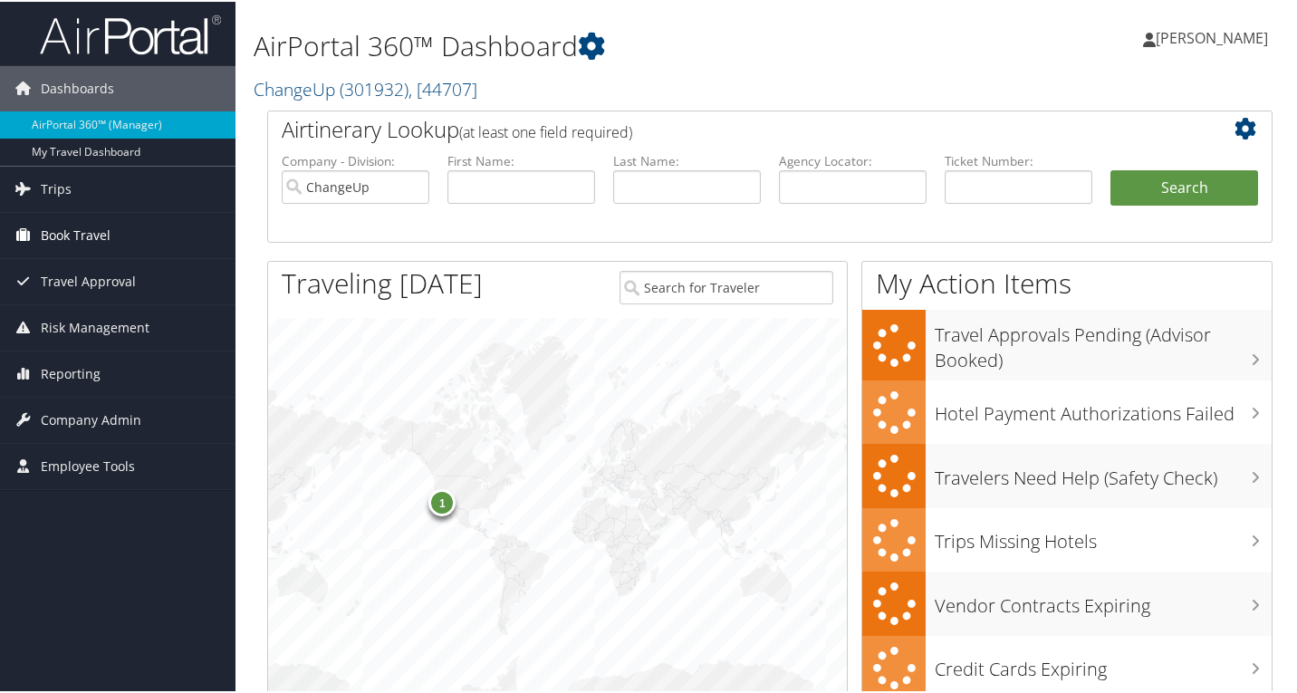
click at [66, 232] on span "Book Travel" at bounding box center [76, 233] width 70 height 45
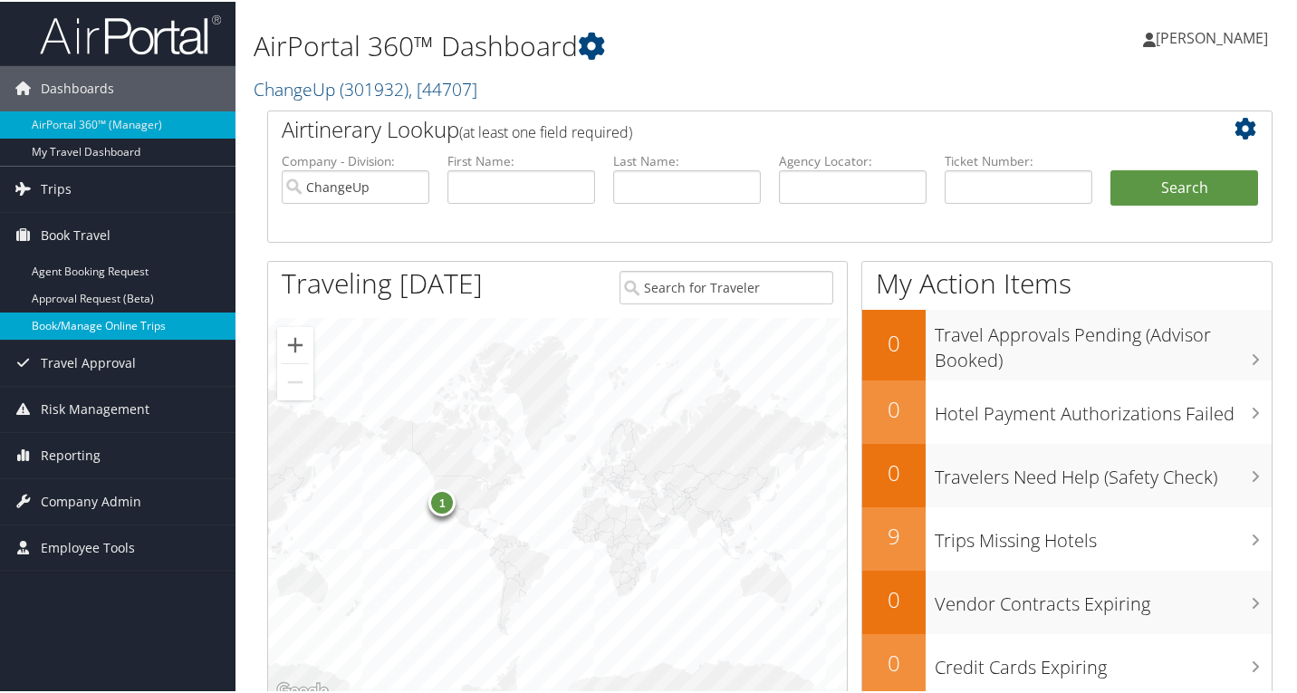
click at [78, 325] on link "Book/Manage Online Trips" at bounding box center [118, 324] width 236 height 27
click at [67, 496] on span "Company Admin" at bounding box center [91, 499] width 101 height 45
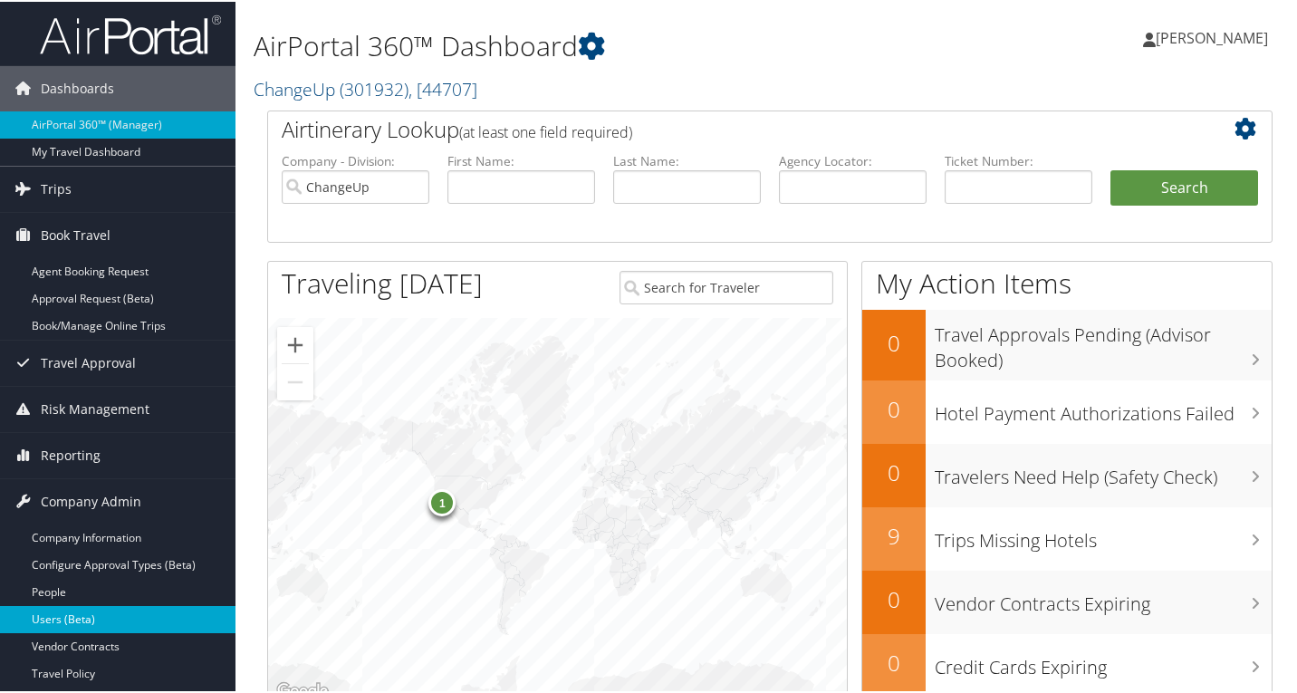
click at [74, 621] on link "Users (Beta)" at bounding box center [118, 617] width 236 height 27
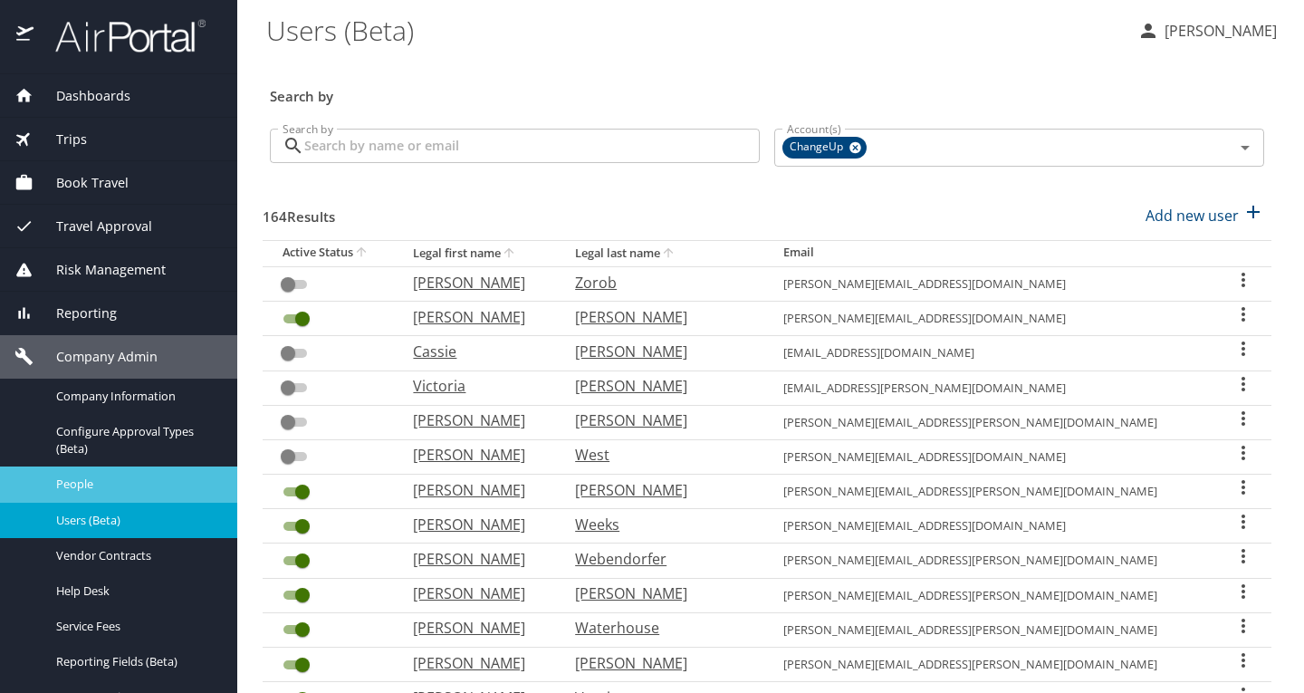
click at [144, 489] on span "People" at bounding box center [135, 484] width 159 height 17
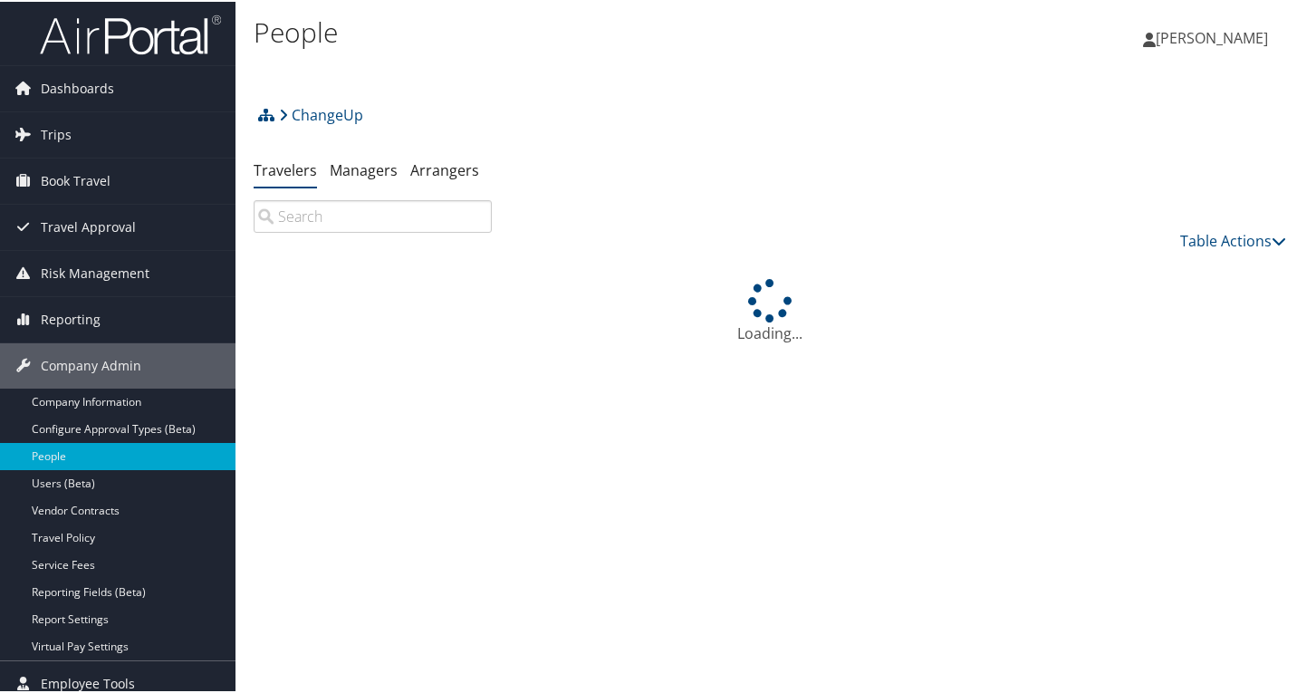
click at [376, 217] on input "search" at bounding box center [373, 214] width 238 height 33
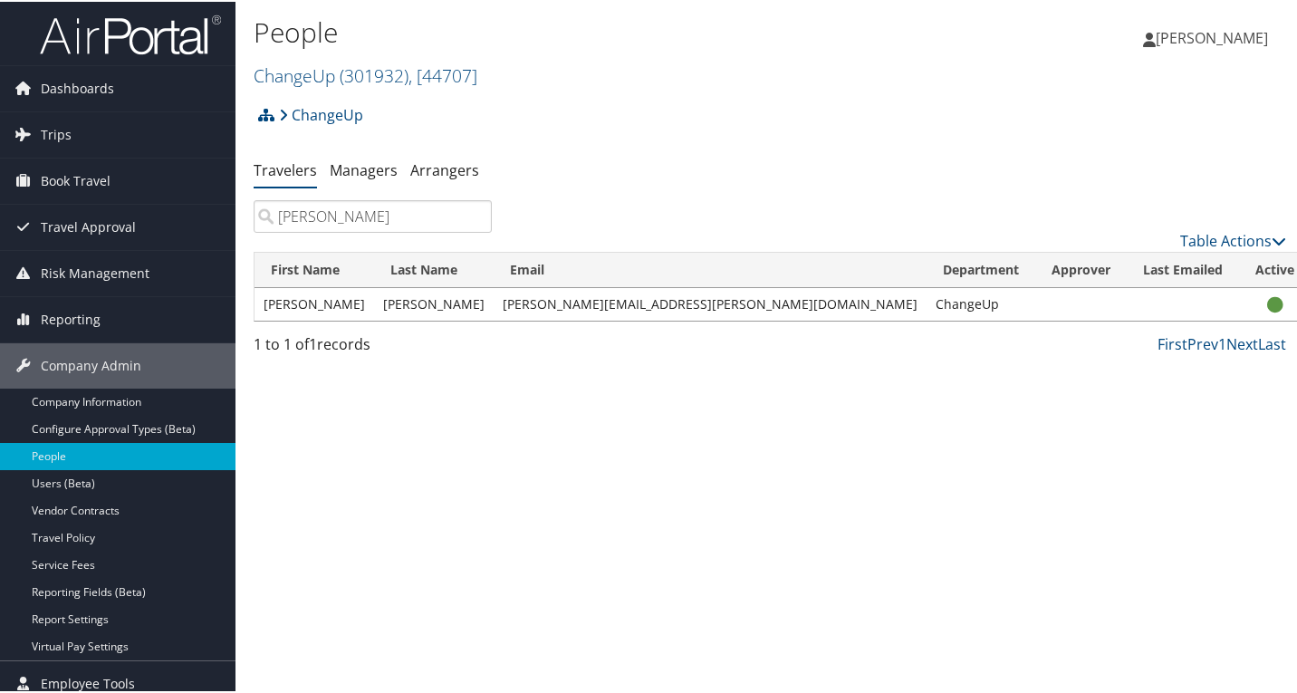
type input "[PERSON_NAME]"
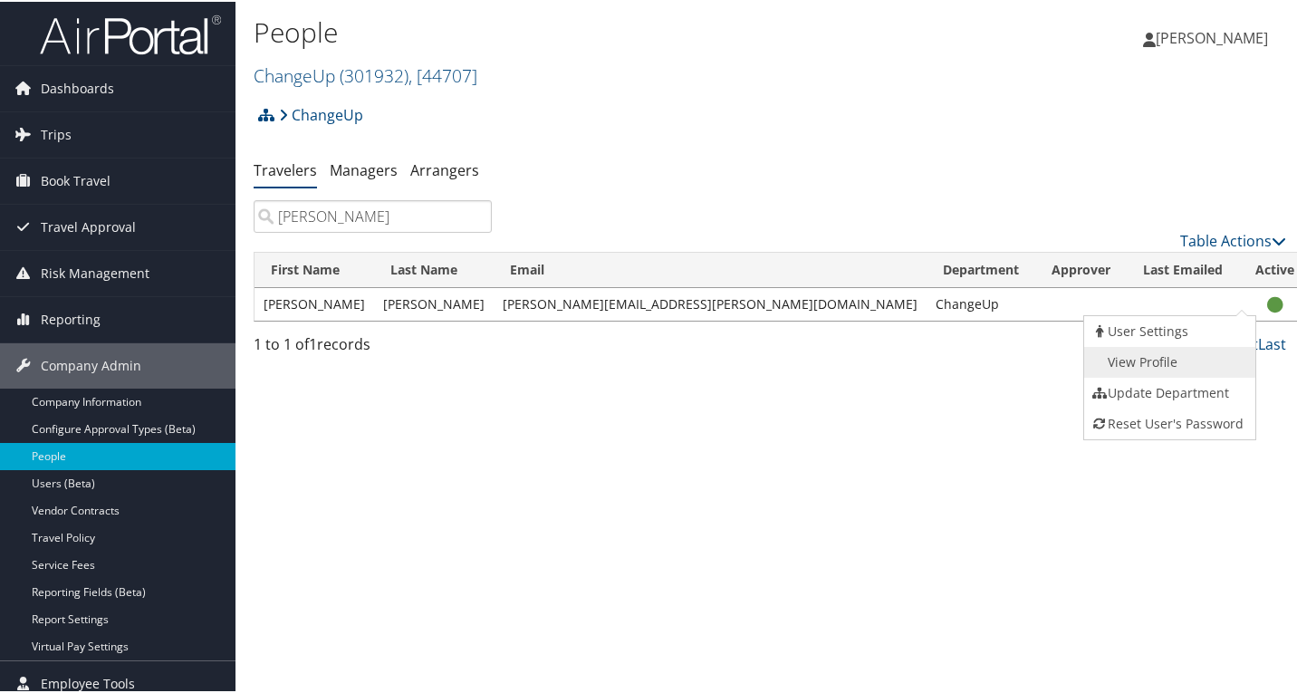
click at [1157, 353] on link "View Profile" at bounding box center [1167, 360] width 167 height 31
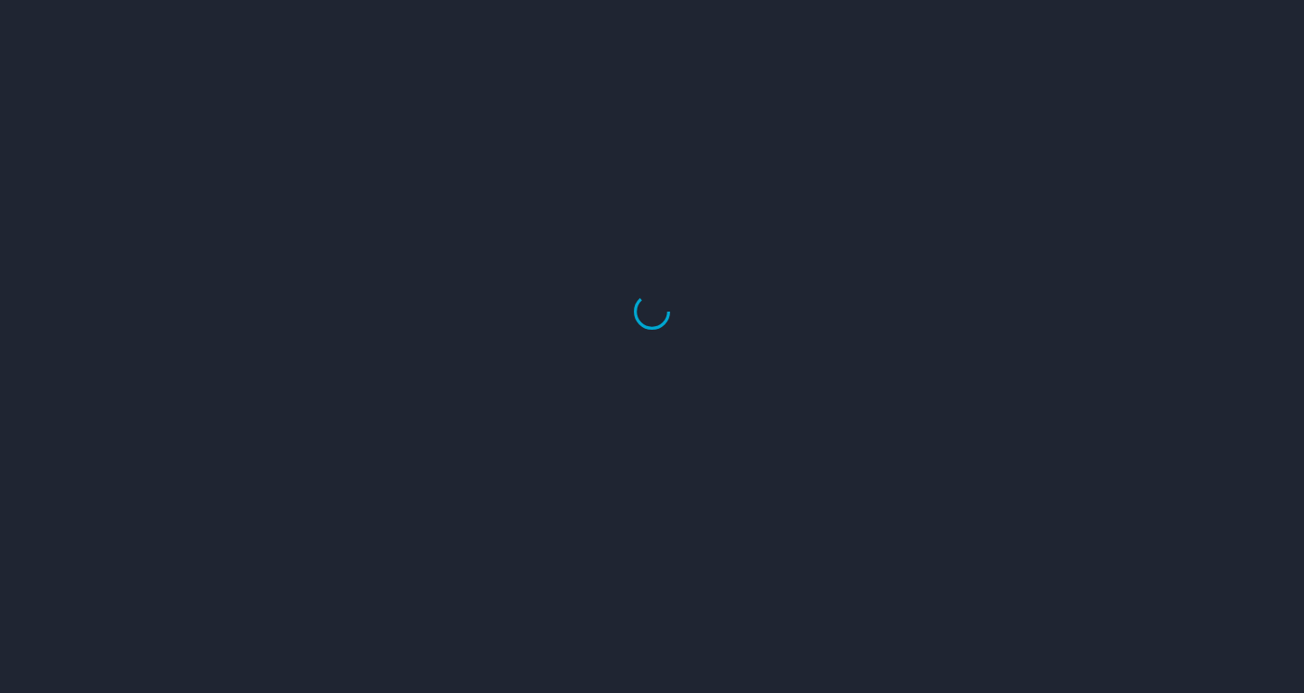
select select "US"
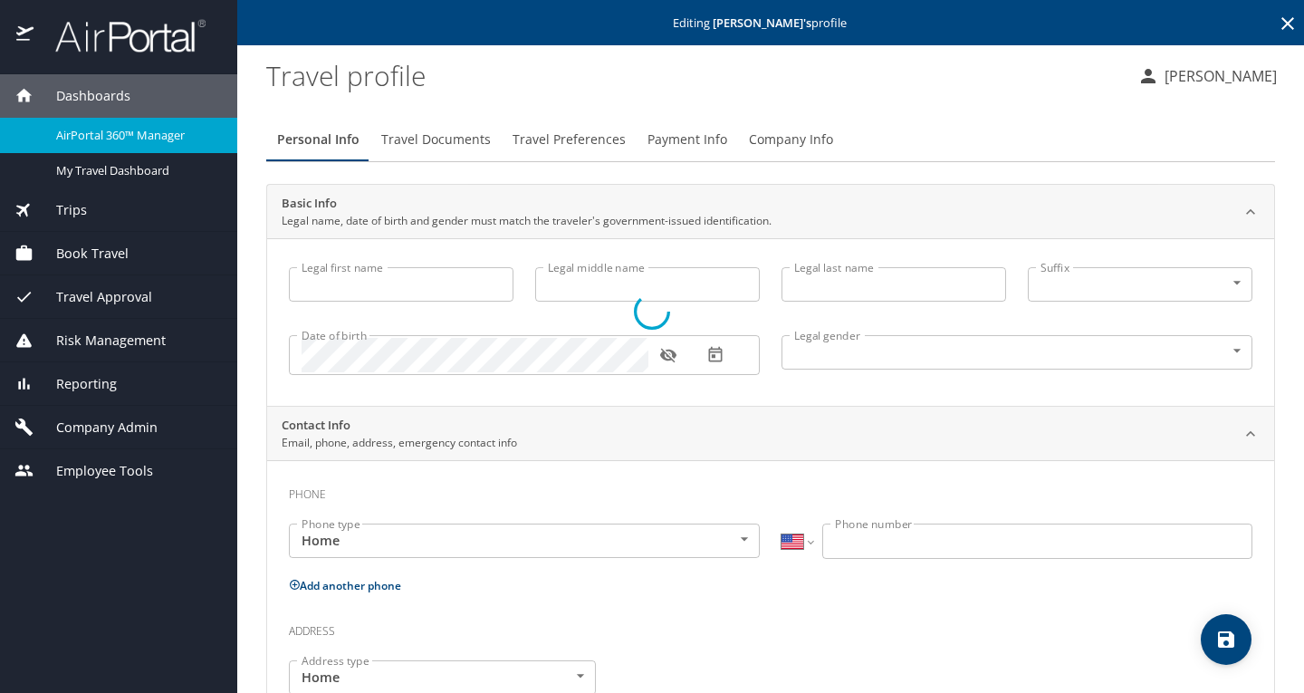
type input "[PERSON_NAME]"
type input "[DEMOGRAPHIC_DATA]"
select select "US"
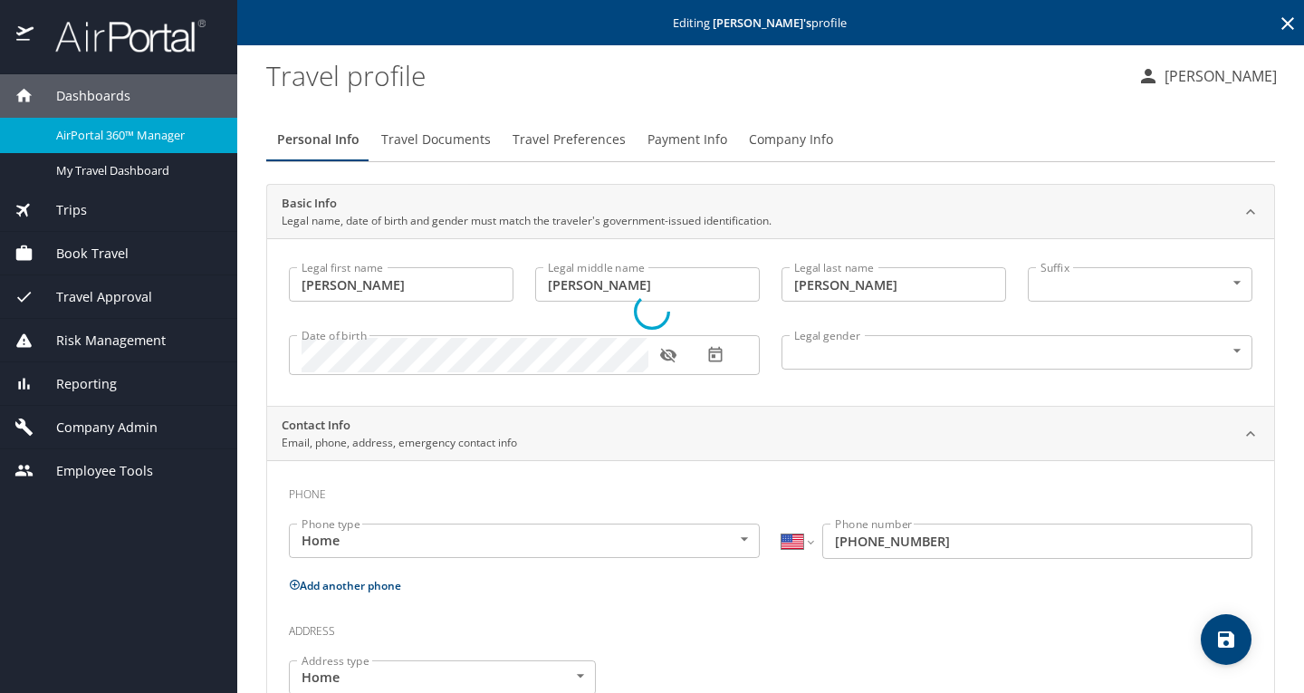
select select "US"
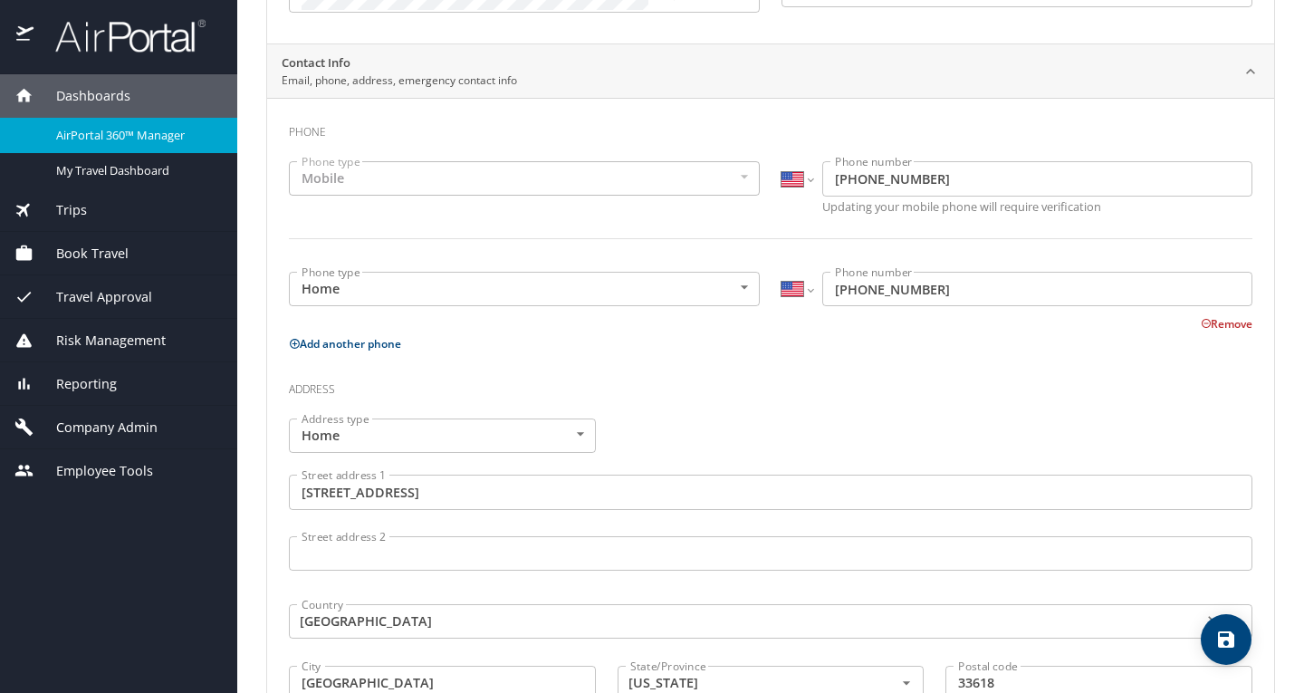
scroll to position [544, 0]
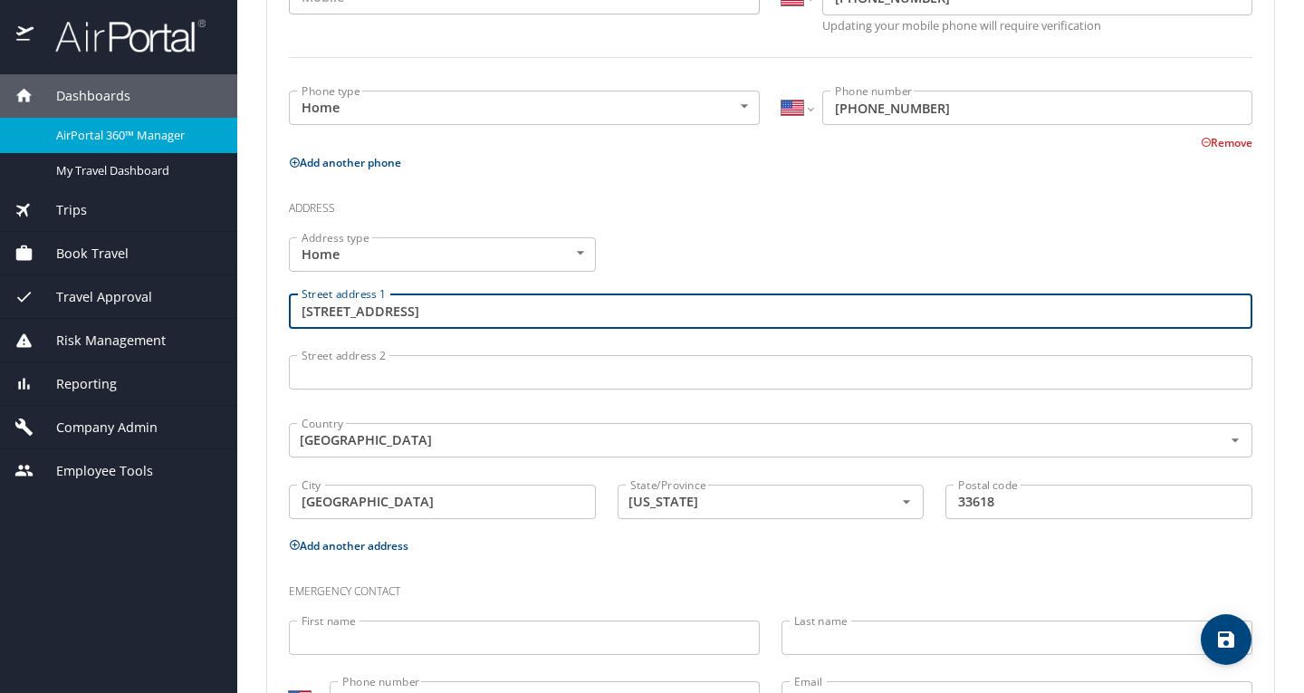
drag, startPoint x: 519, startPoint y: 314, endPoint x: 289, endPoint y: 314, distance: 230.1
click at [289, 314] on input "[STREET_ADDRESS]" at bounding box center [771, 311] width 964 height 34
click at [450, 497] on input "[GEOGRAPHIC_DATA]" at bounding box center [442, 502] width 307 height 34
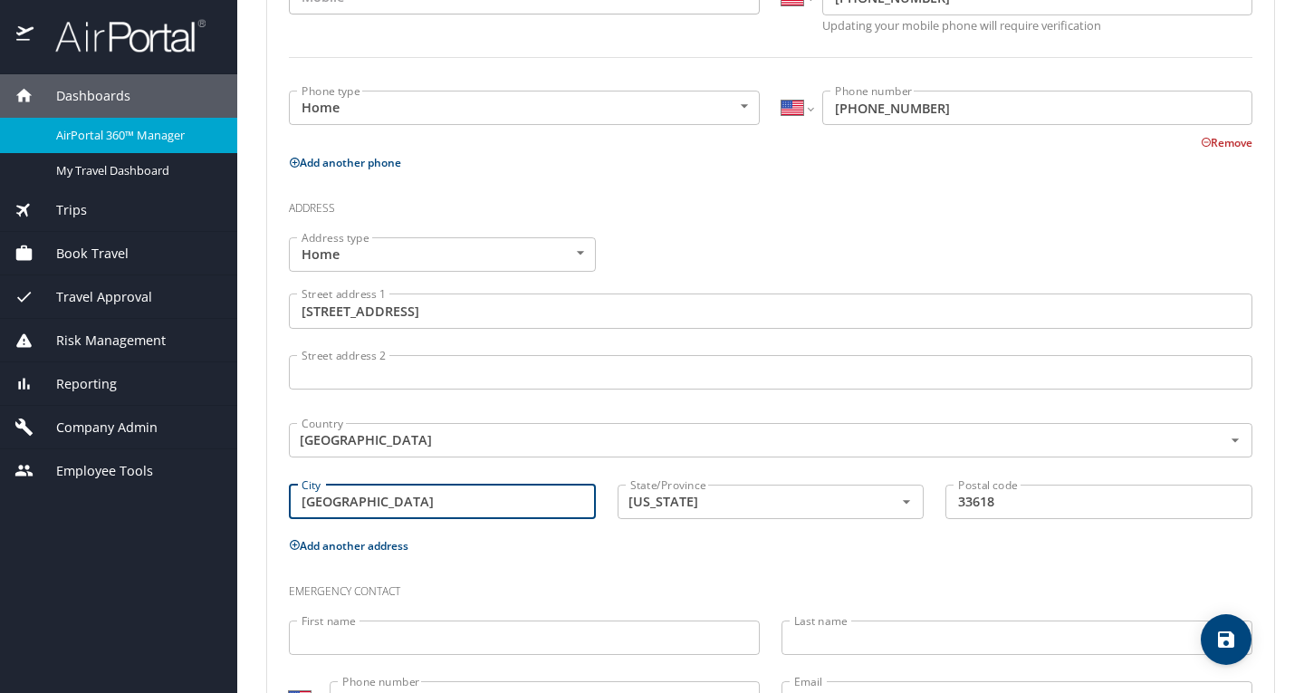
click at [436, 503] on input "[GEOGRAPHIC_DATA]" at bounding box center [442, 502] width 307 height 34
click at [983, 507] on input "33618" at bounding box center [1099, 502] width 307 height 34
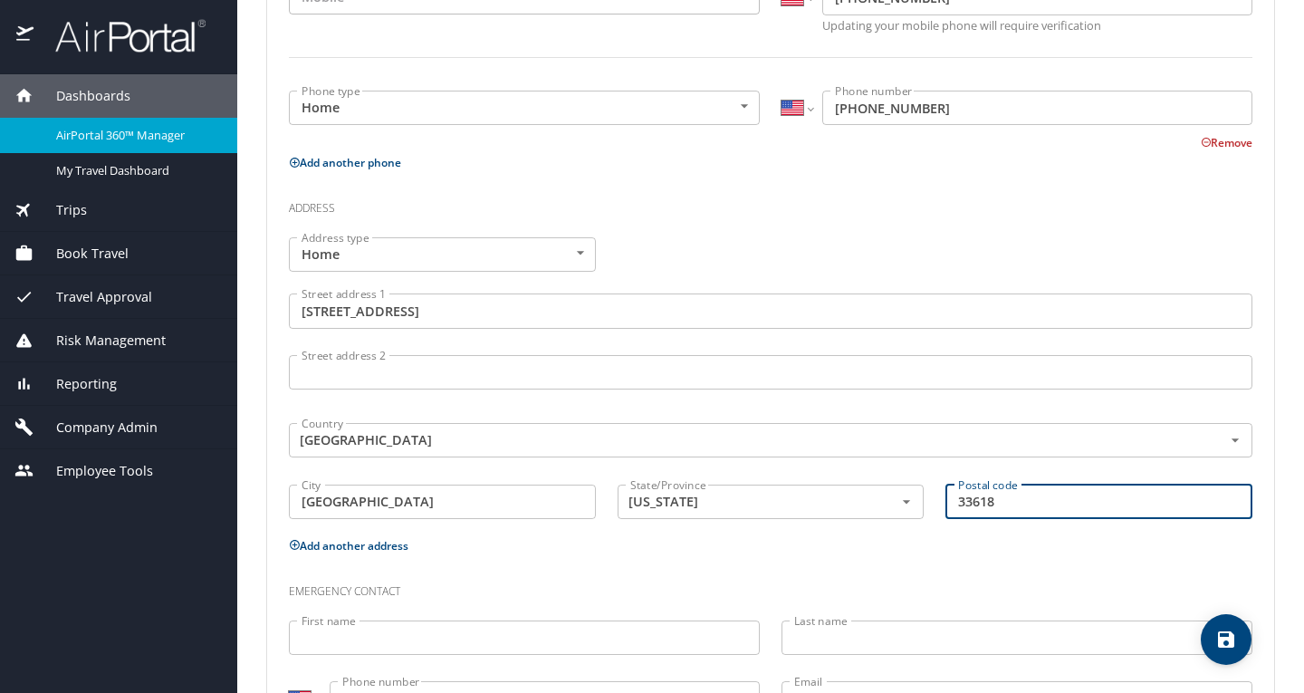
click at [983, 507] on input "33618" at bounding box center [1099, 502] width 307 height 34
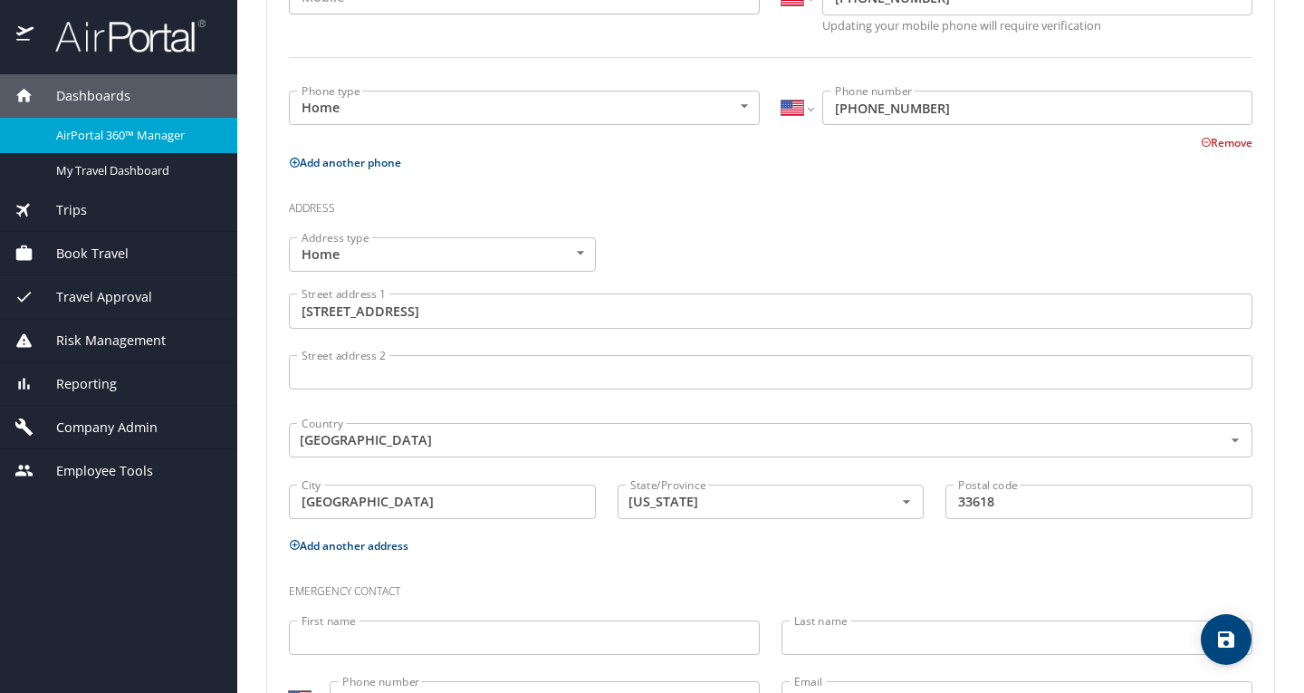
click at [957, 268] on div "Address type Home Home Address type Street address [STREET_ADDRESS][US_STATE] P…" at bounding box center [771, 379] width 986 height 307
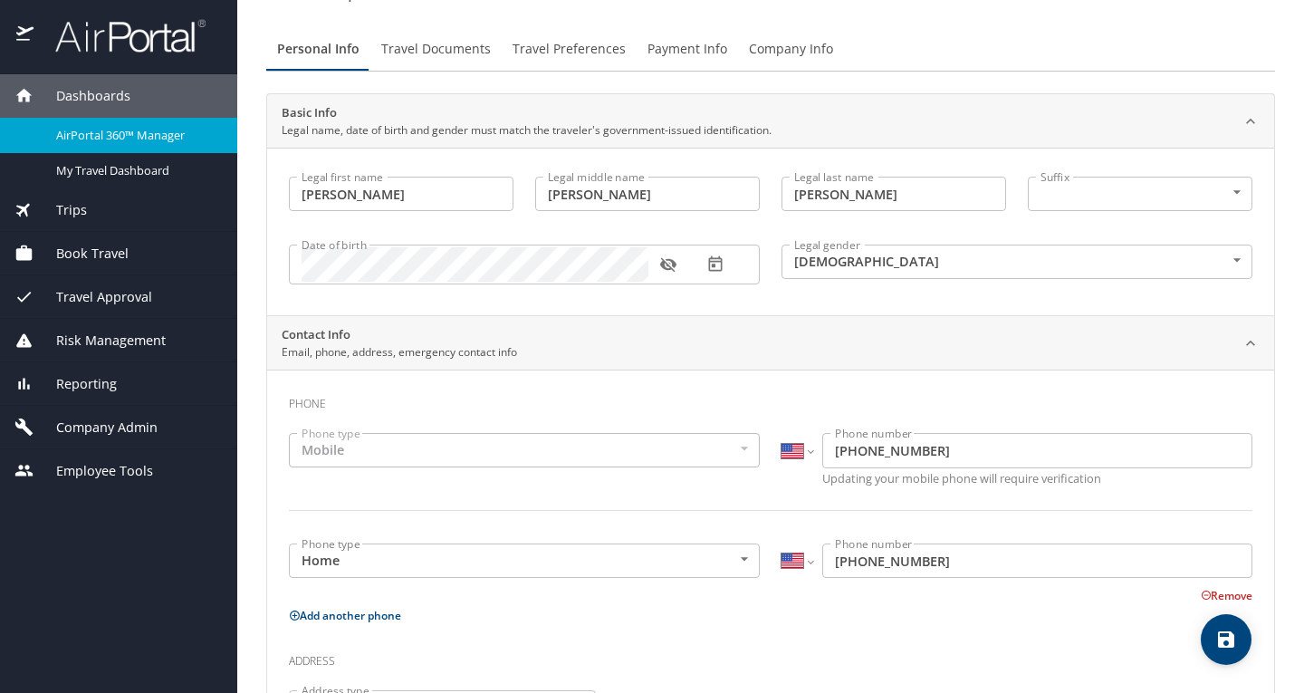
scroll to position [0, 0]
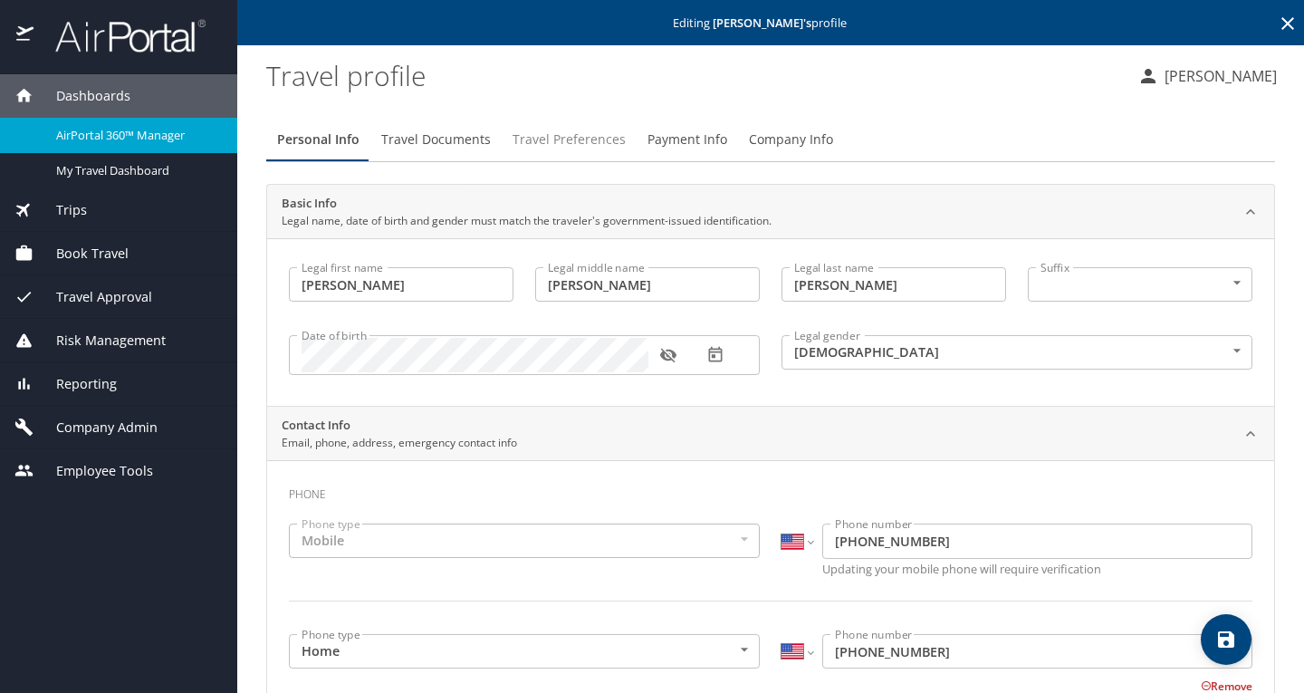
click at [532, 148] on span "Travel Preferences" at bounding box center [569, 140] width 113 height 23
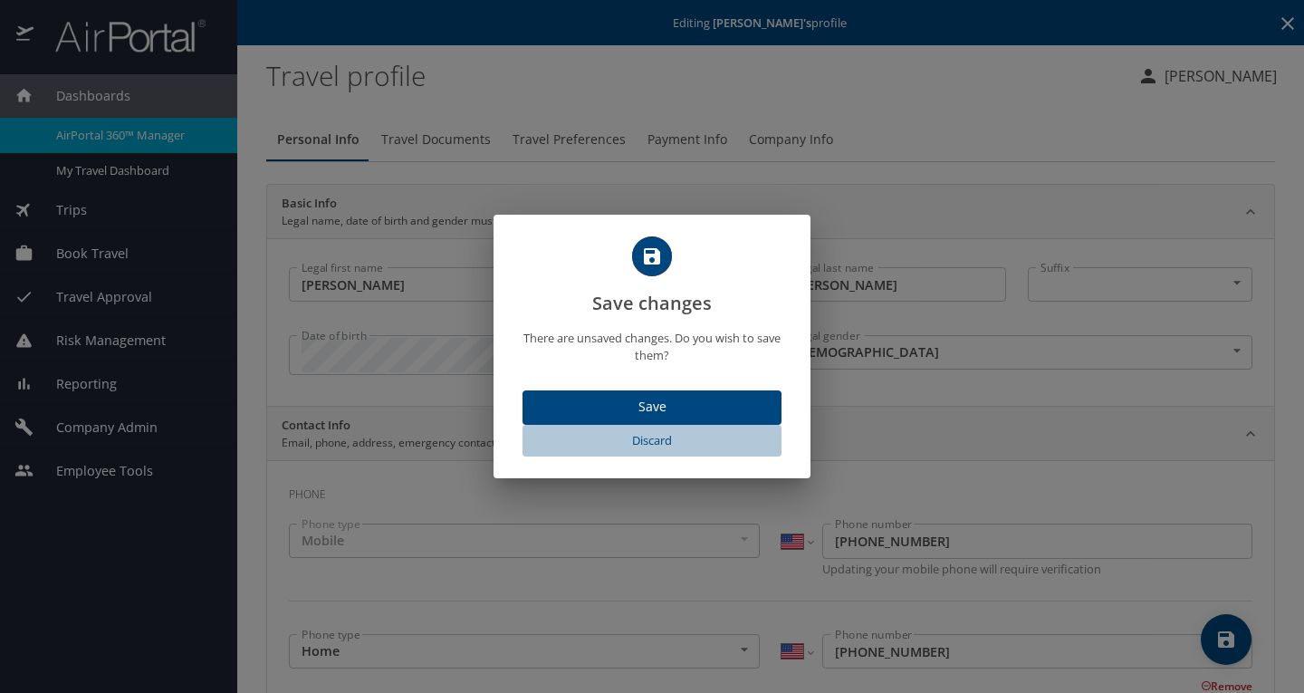
click at [654, 442] on span "Discard" at bounding box center [652, 440] width 245 height 21
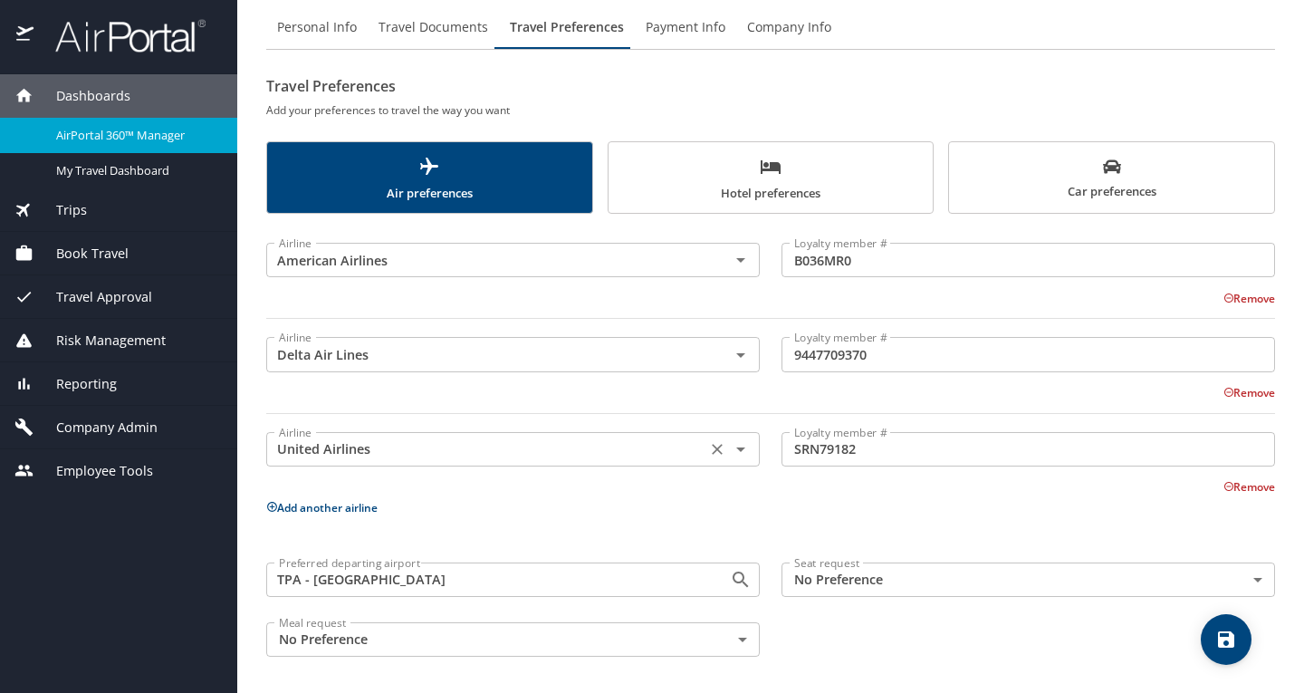
scroll to position [115, 0]
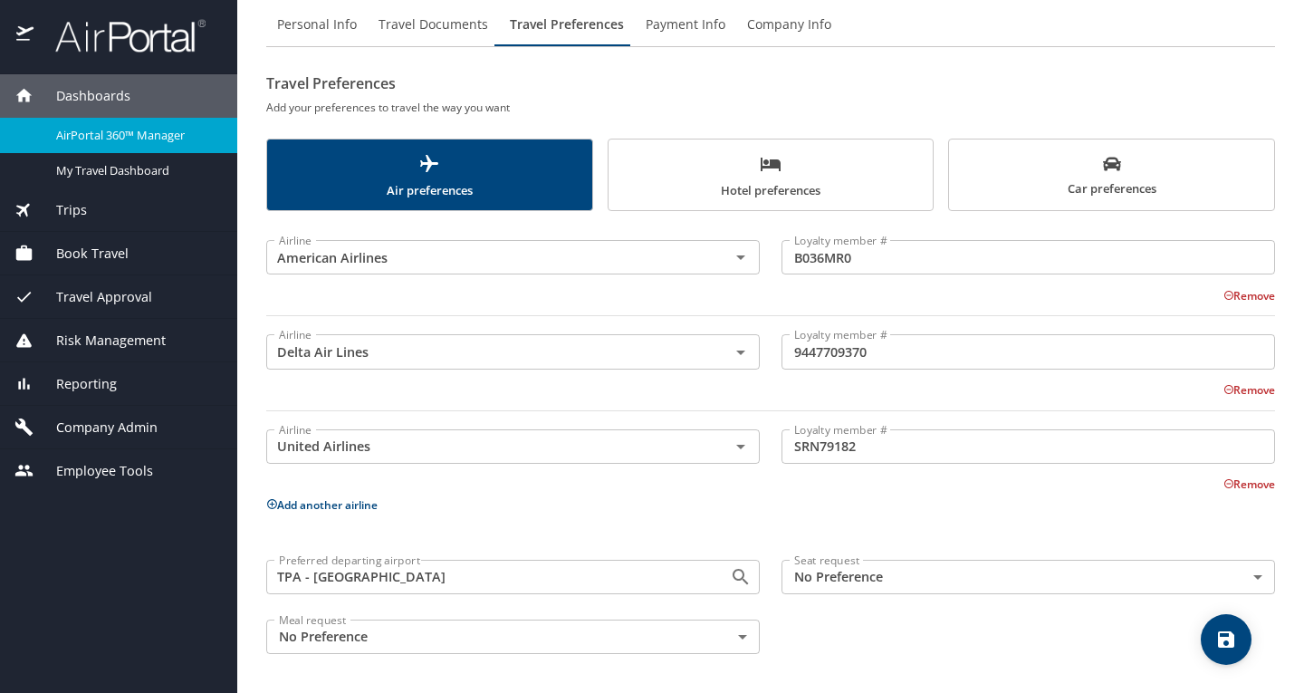
click at [758, 184] on span "Hotel preferences" at bounding box center [771, 177] width 303 height 48
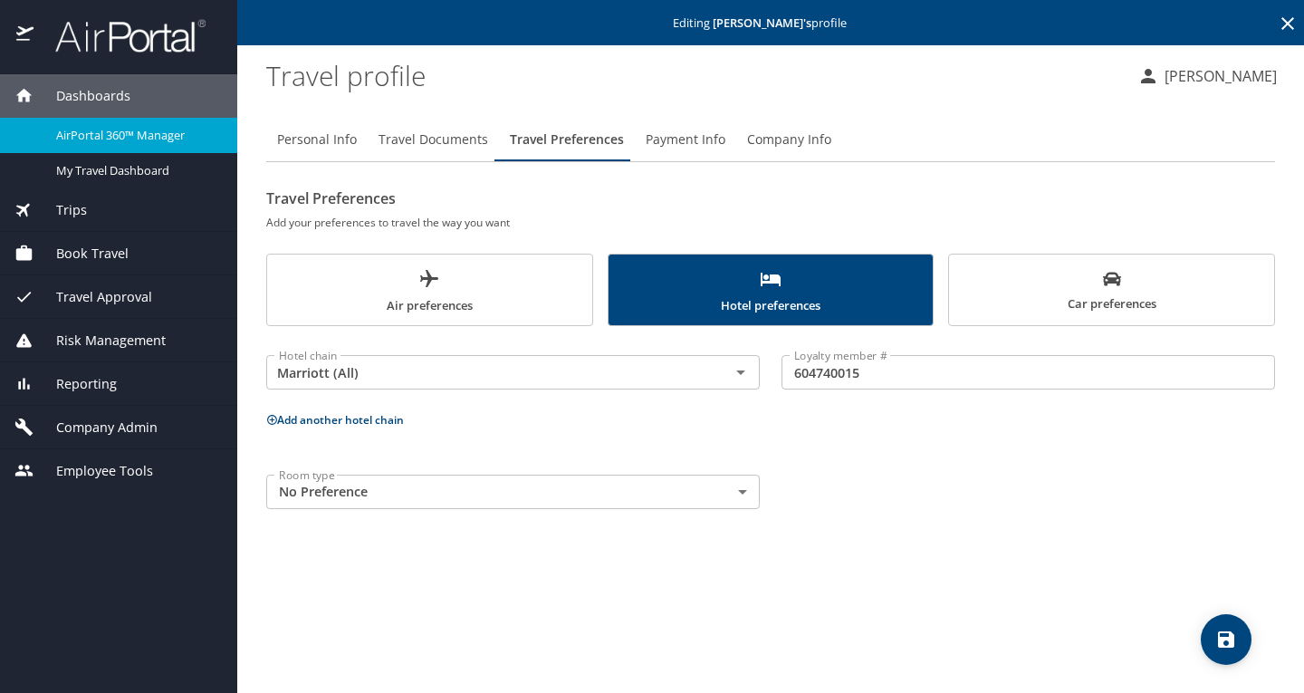
scroll to position [0, 0]
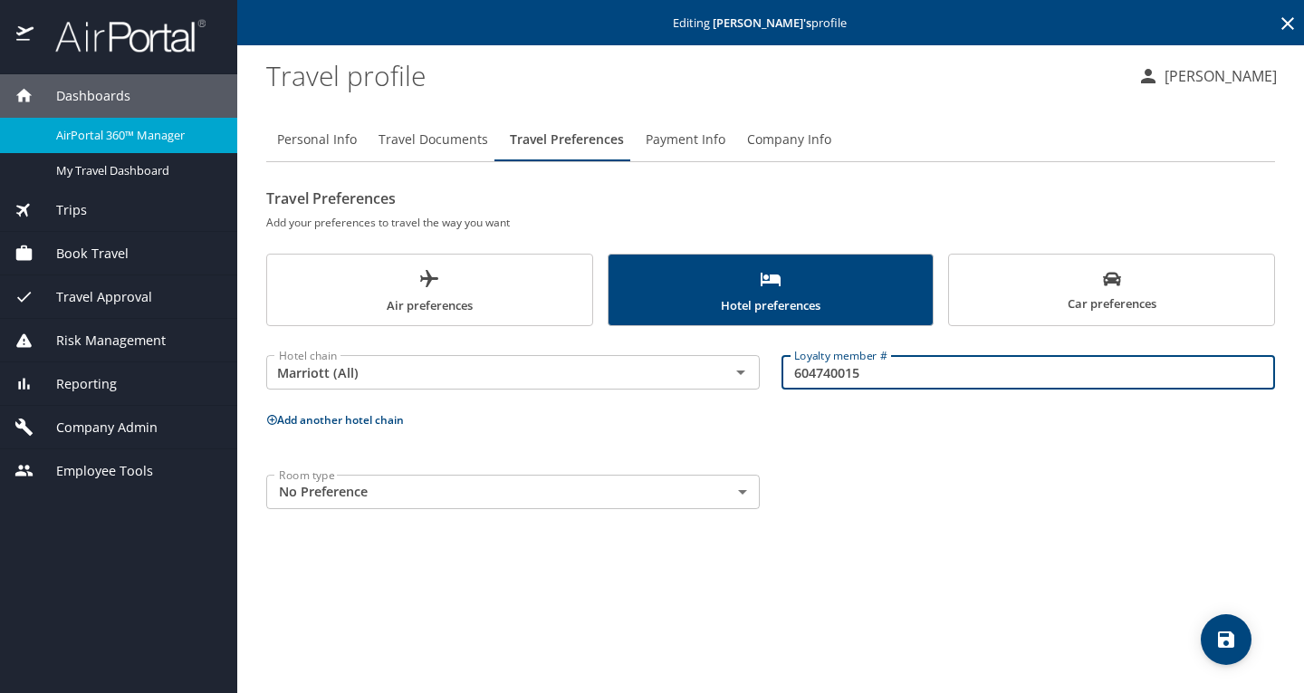
drag, startPoint x: 910, startPoint y: 372, endPoint x: 792, endPoint y: 377, distance: 117.9
click at [792, 377] on input "604740015" at bounding box center [1029, 372] width 494 height 34
drag, startPoint x: 826, startPoint y: 374, endPoint x: 784, endPoint y: 458, distance: 94.0
click at [784, 458] on div "Hotel chain Marriott (All) Hotel chain Loyalty member # 604740015 Loyalty membe…" at bounding box center [770, 428] width 1009 height 183
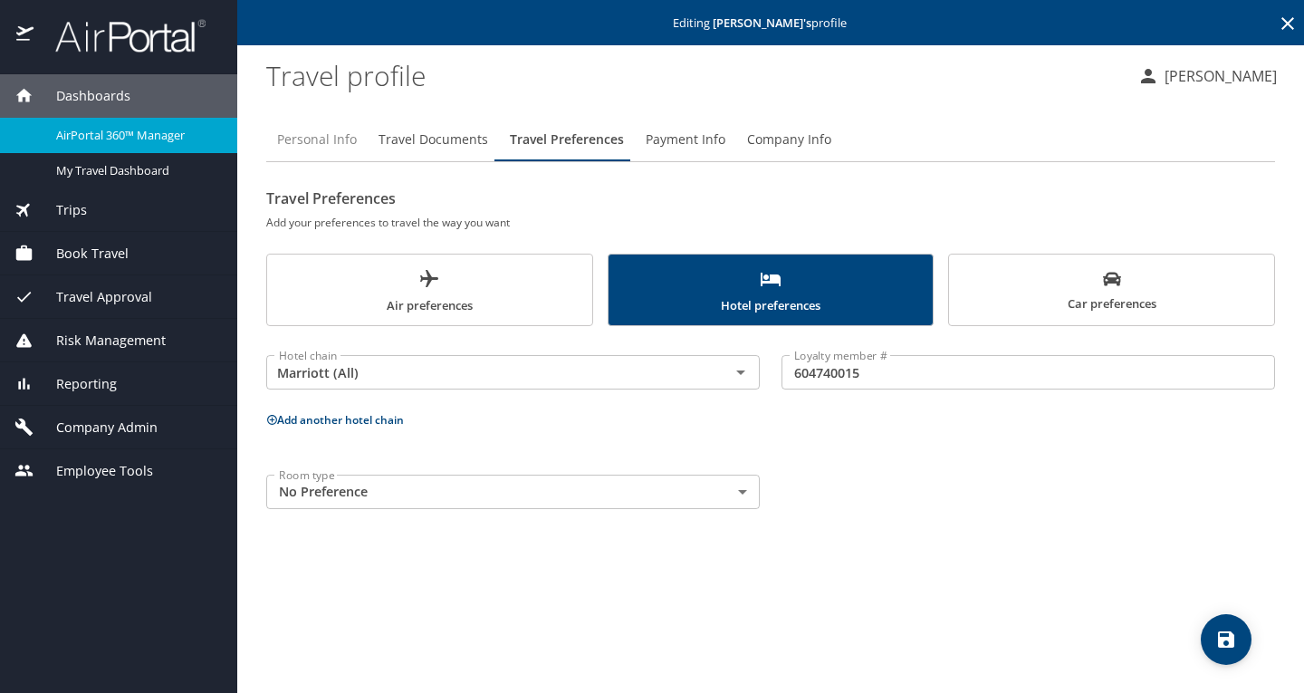
click at [318, 139] on span "Personal Info" at bounding box center [317, 140] width 80 height 23
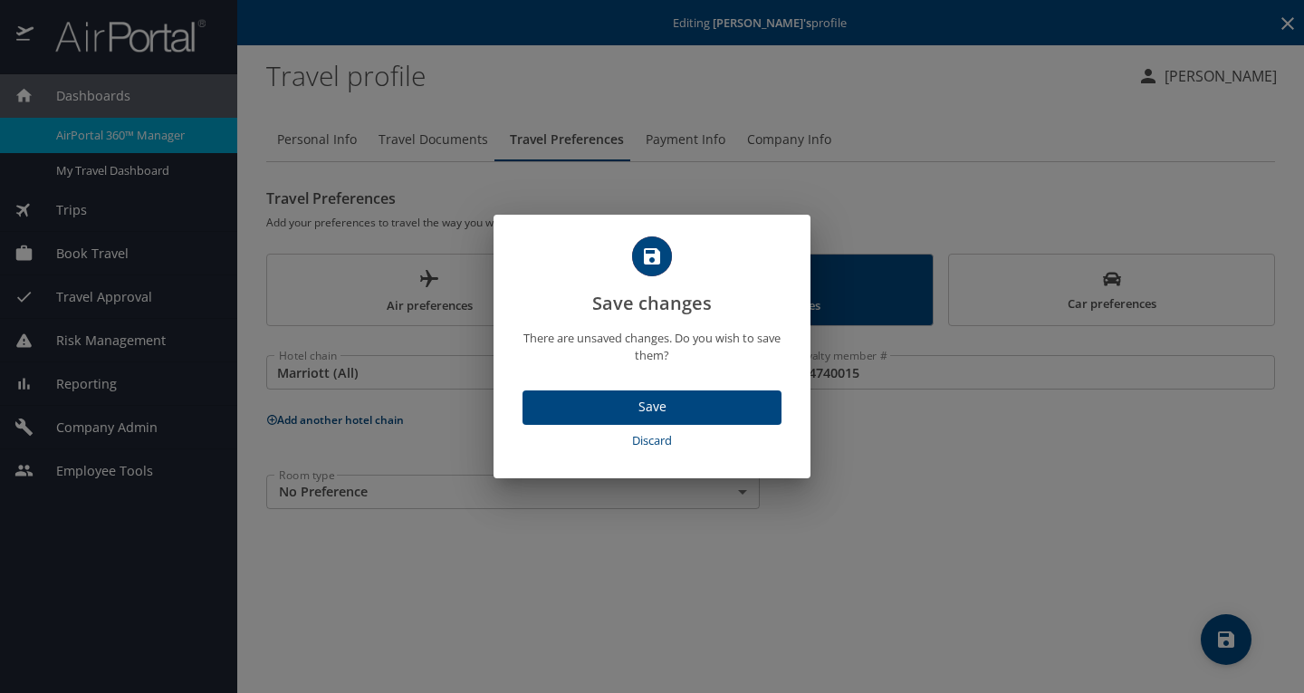
click at [649, 438] on span "Discard" at bounding box center [652, 440] width 245 height 21
select select "US"
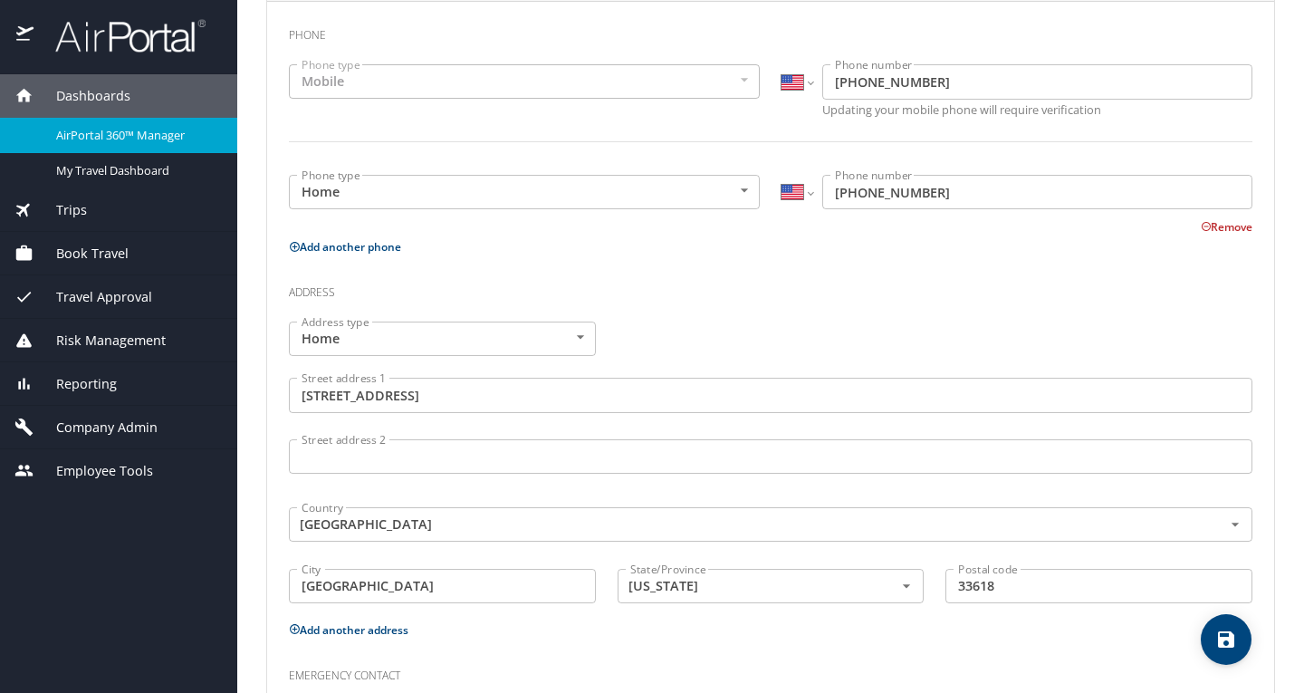
scroll to position [544, 0]
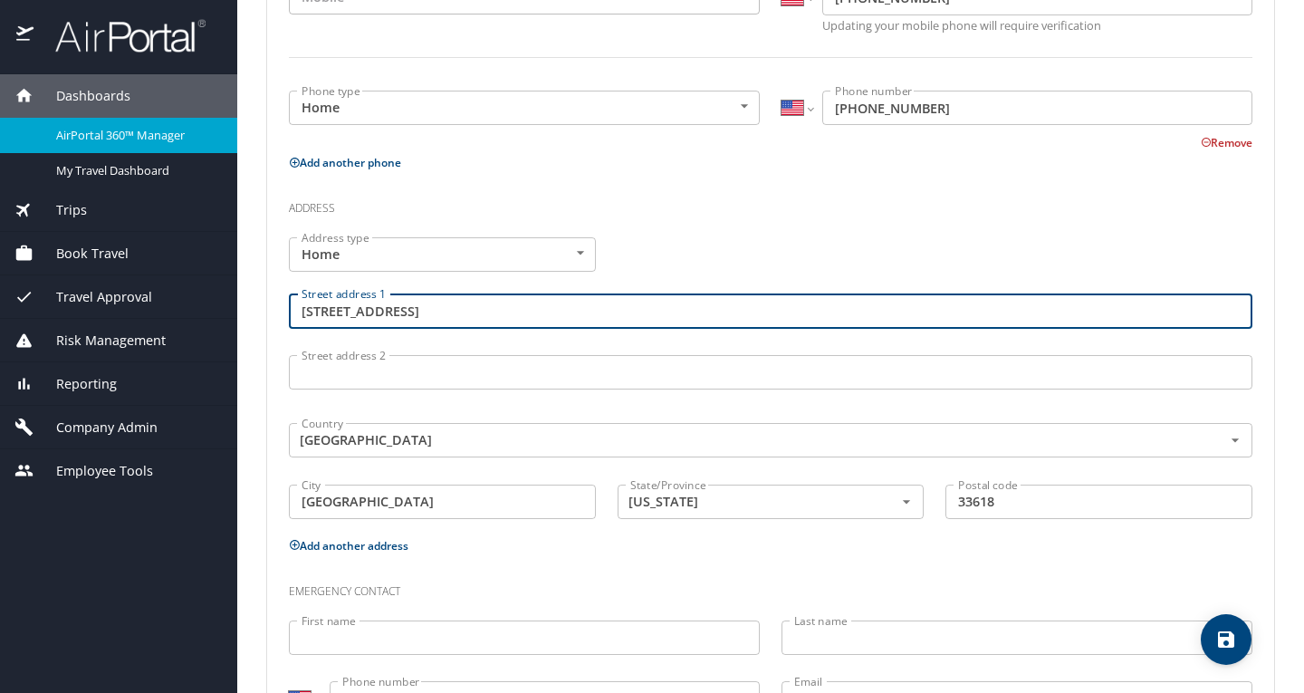
drag, startPoint x: 511, startPoint y: 311, endPoint x: 255, endPoint y: 322, distance: 256.6
click at [255, 322] on main "Editing [PERSON_NAME] 's profile Travel profile [PERSON_NAME] Personal Info Tra…" at bounding box center [770, 346] width 1067 height 693
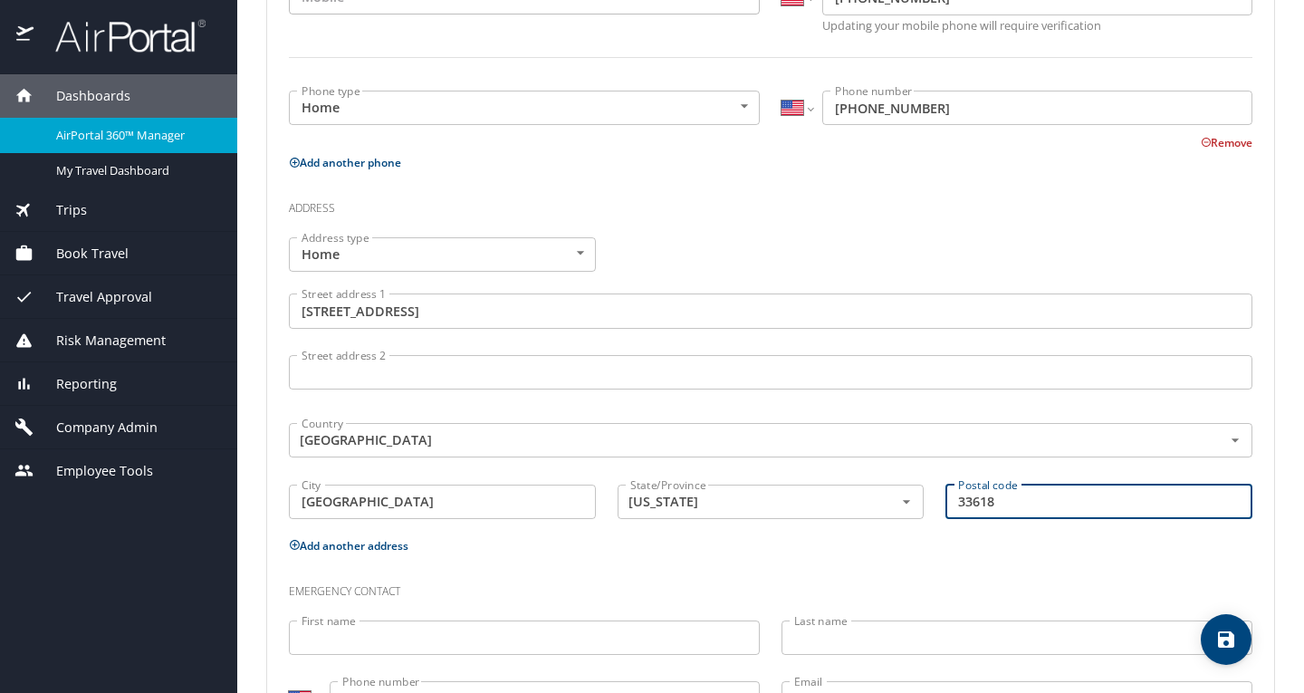
drag, startPoint x: 1031, startPoint y: 501, endPoint x: 948, endPoint y: 504, distance: 82.5
click at [948, 504] on input "33618" at bounding box center [1099, 502] width 307 height 34
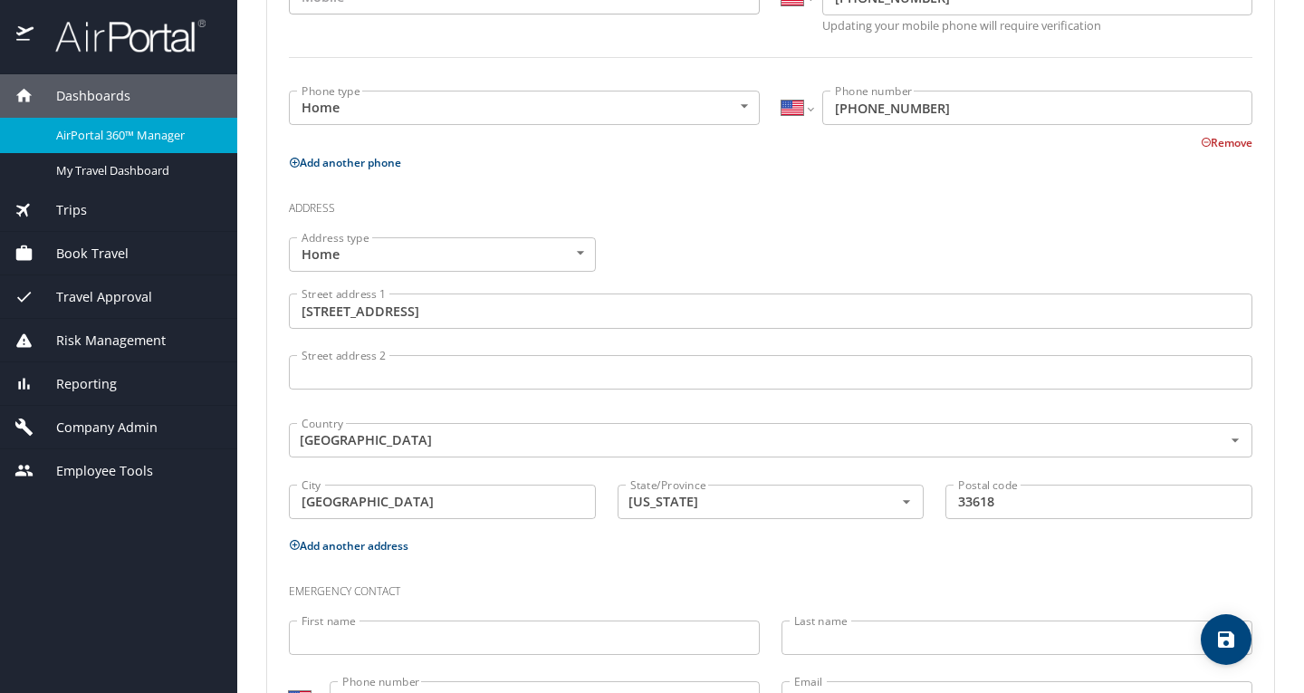
click at [881, 255] on div "Address type Home Home Address type Street address [STREET_ADDRESS][US_STATE] P…" at bounding box center [771, 379] width 986 height 307
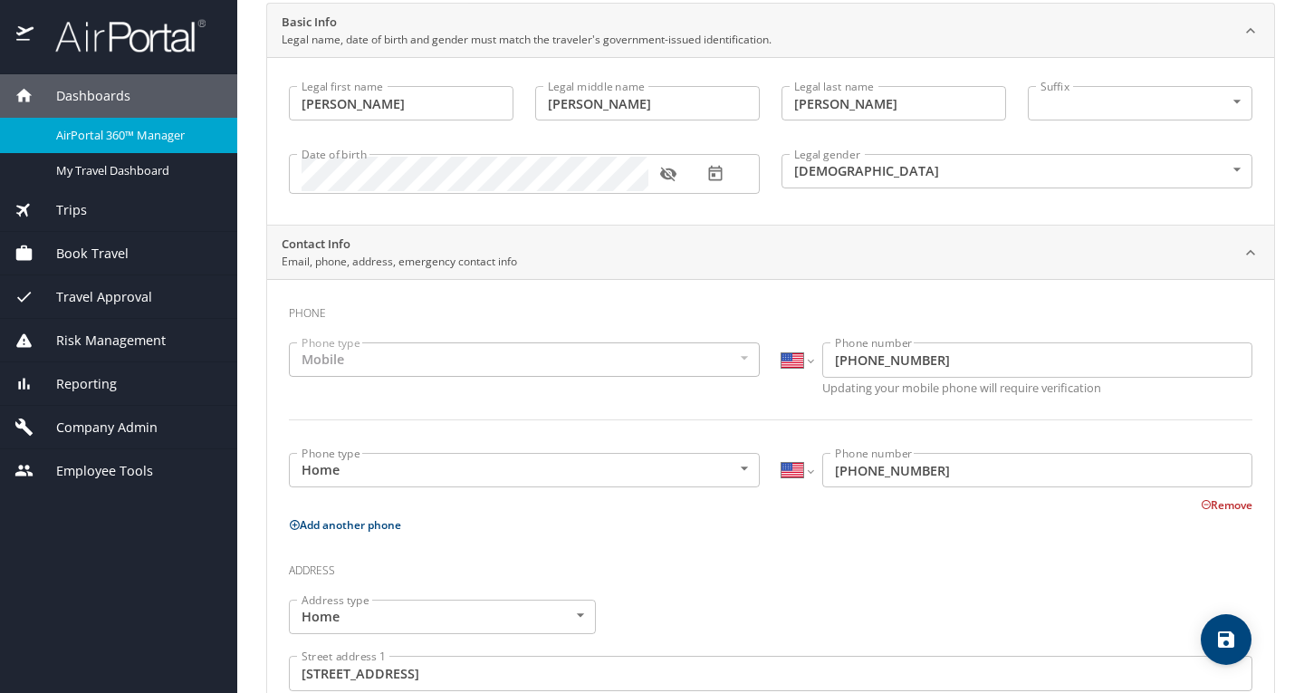
scroll to position [0, 0]
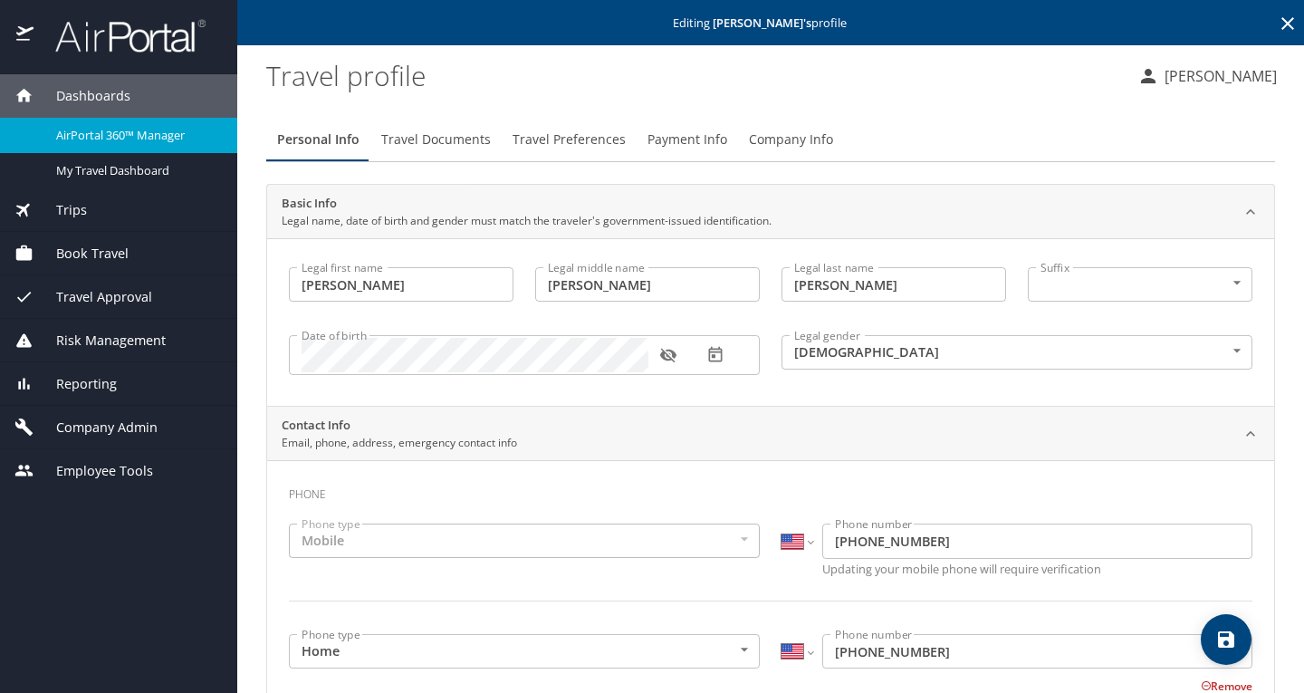
click at [535, 141] on span "Travel Preferences" at bounding box center [569, 140] width 113 height 23
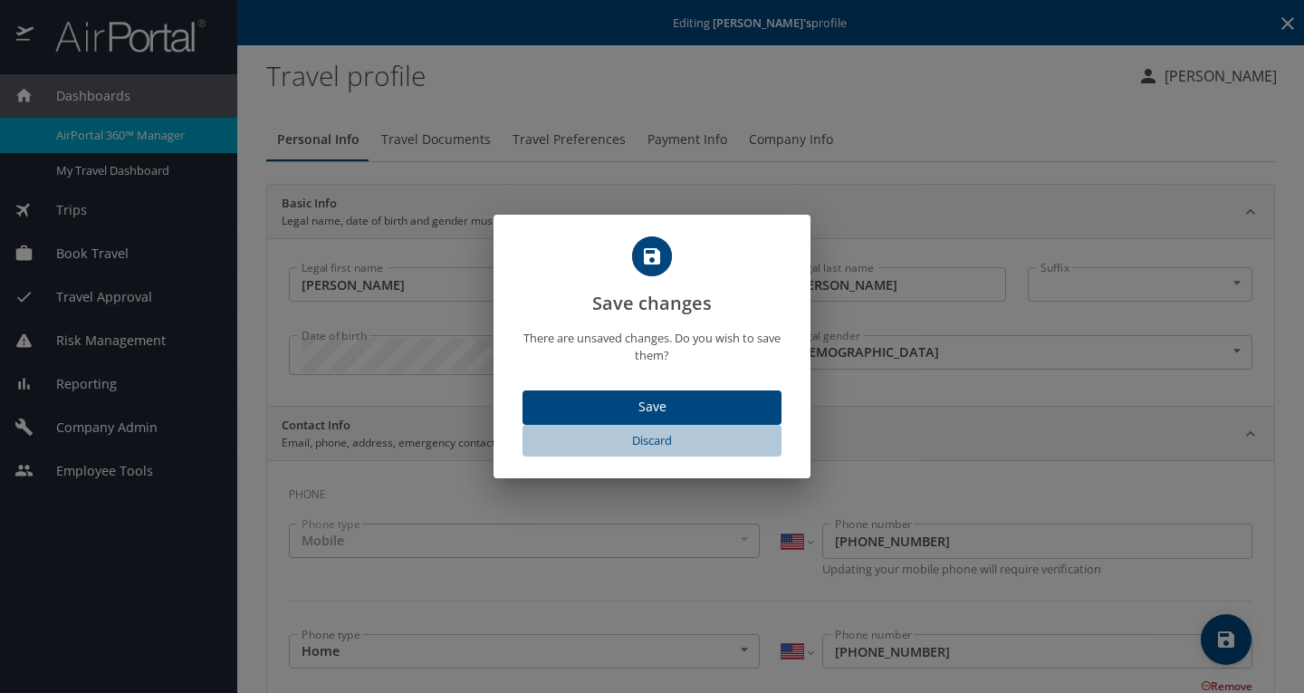
click at [652, 447] on span "Discard" at bounding box center [652, 440] width 245 height 21
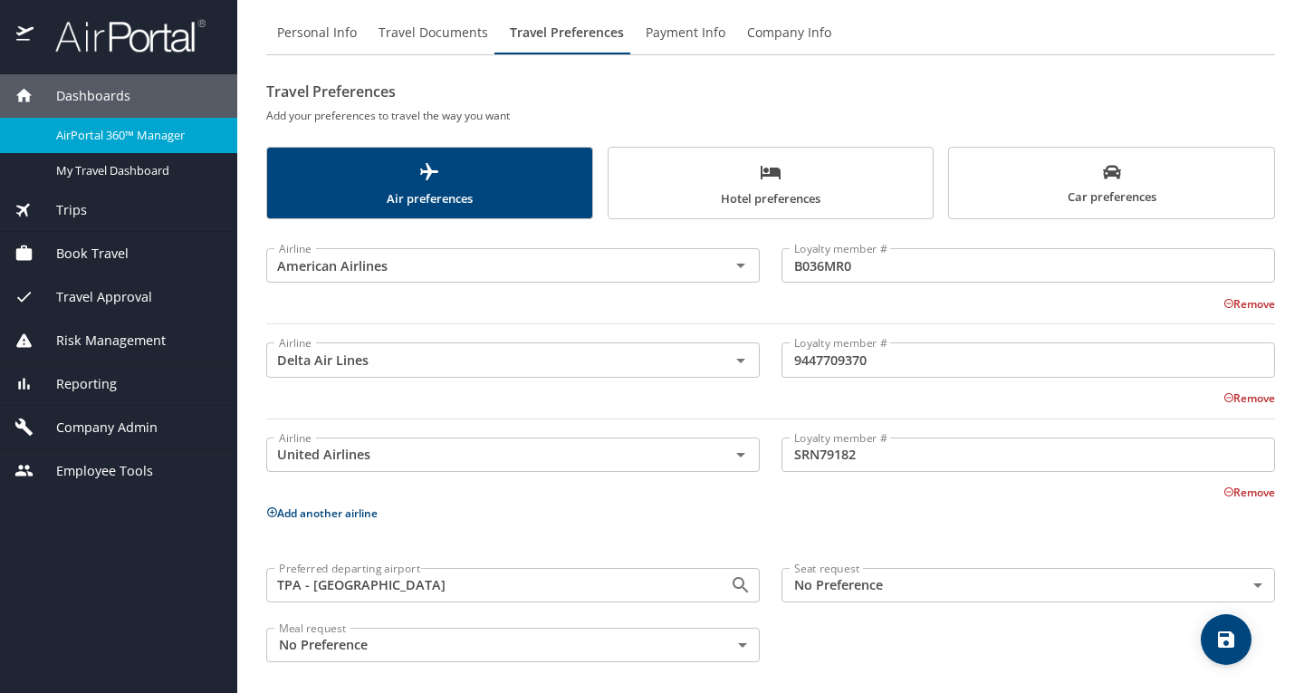
scroll to position [115, 0]
